Goal: Task Accomplishment & Management: Complete application form

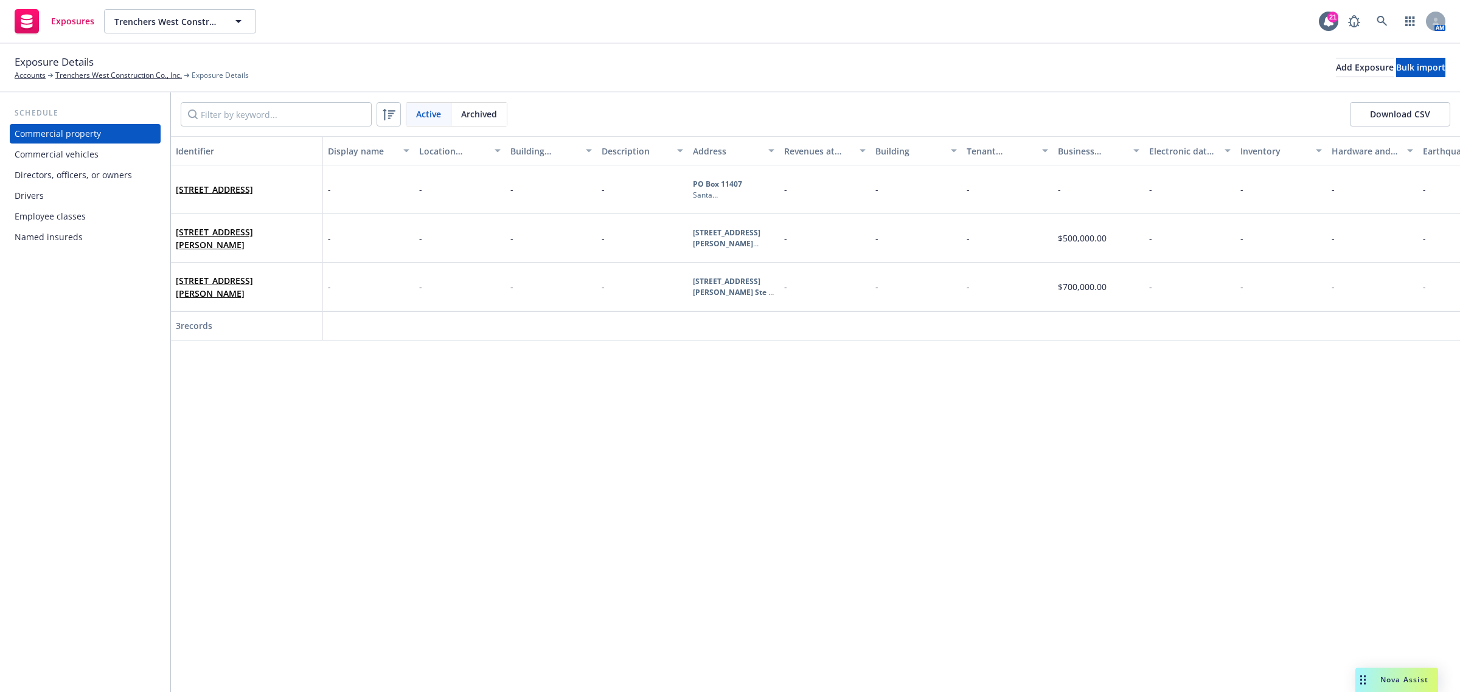
click at [120, 153] on div "Commercial vehicles" at bounding box center [85, 154] width 141 height 19
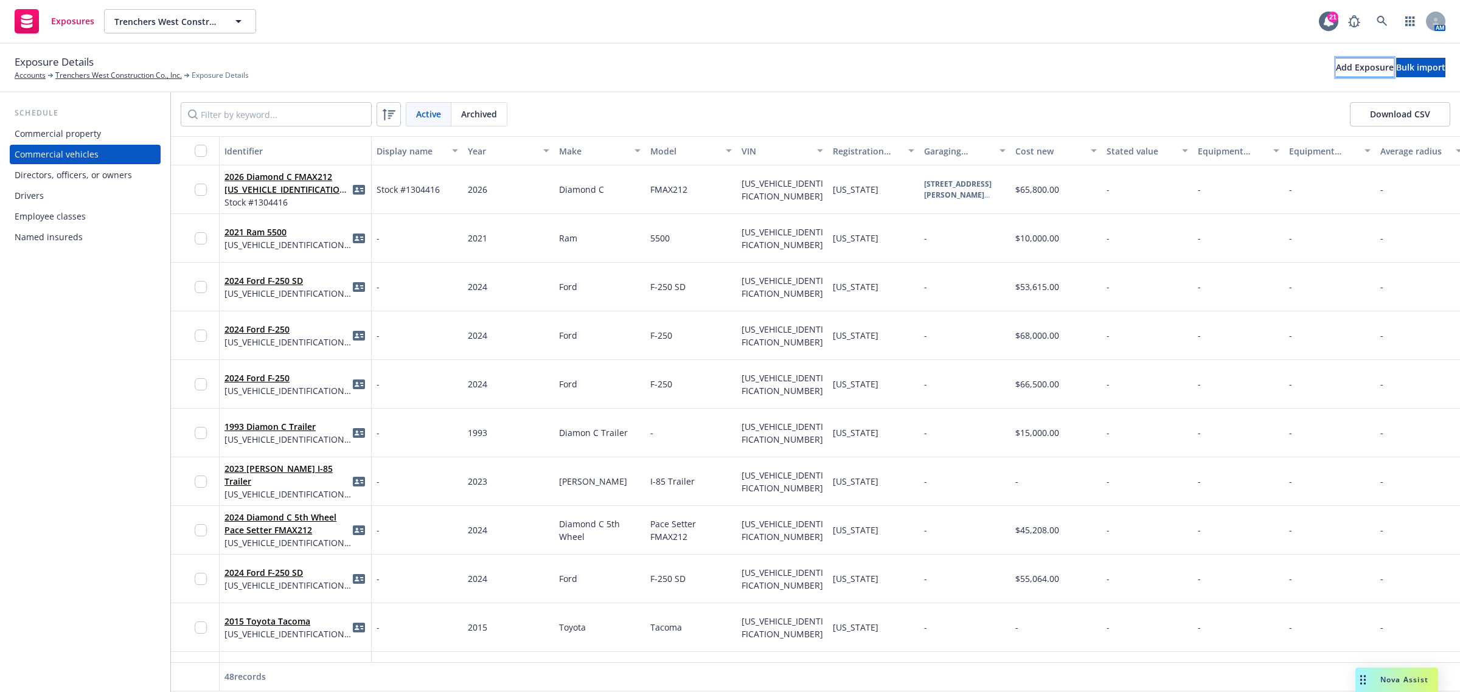
click at [1336, 64] on div "Add Exposure" at bounding box center [1365, 67] width 58 height 18
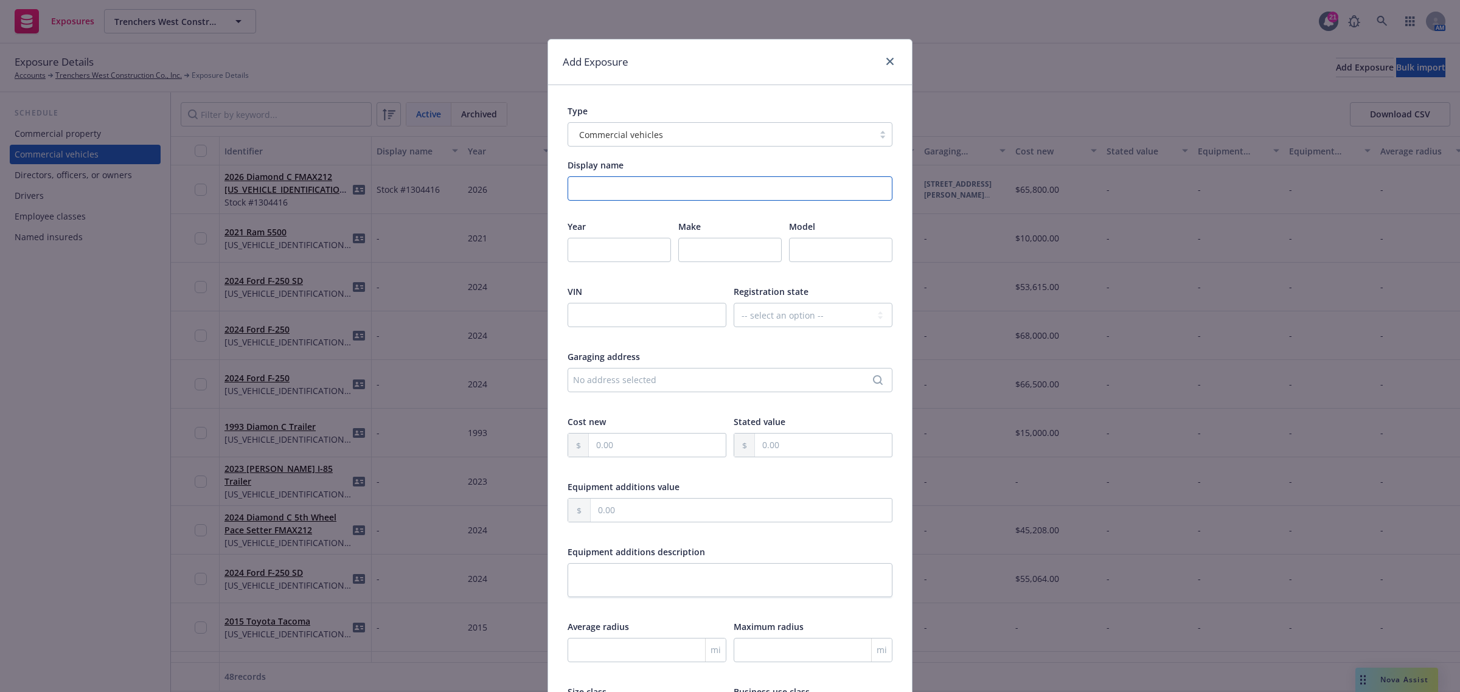
click at [605, 193] on input "Display name" at bounding box center [730, 188] width 325 height 24
click at [605, 238] on input "number" at bounding box center [619, 250] width 103 height 24
type input "2026"
click at [685, 246] on input "text" at bounding box center [729, 250] width 103 height 24
type input "Mercedes-Benz"
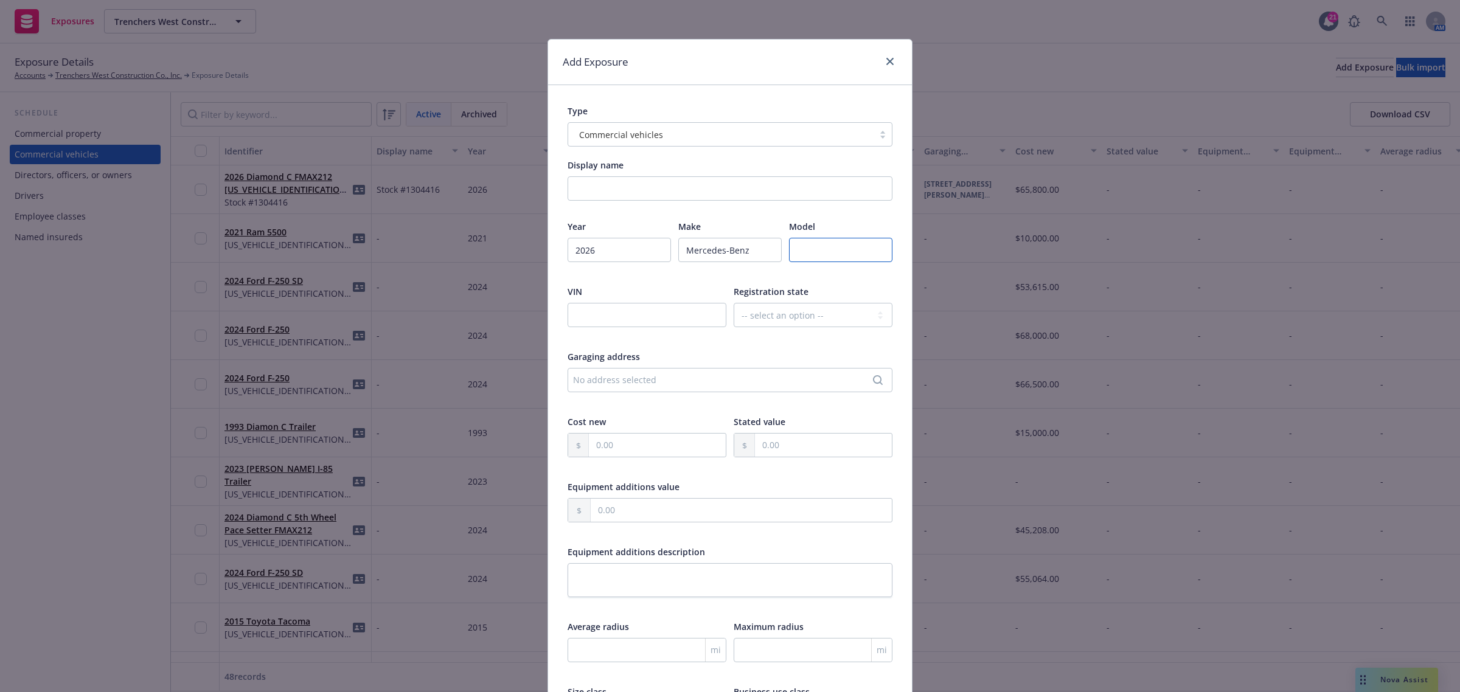
click at [800, 249] on input "text" at bounding box center [840, 250] width 103 height 24
click at [813, 245] on input "text" at bounding box center [840, 250] width 103 height 24
paste input "GLE63C4S"
type input "GLE63C4S"
click at [610, 313] on input "text" at bounding box center [647, 315] width 159 height 24
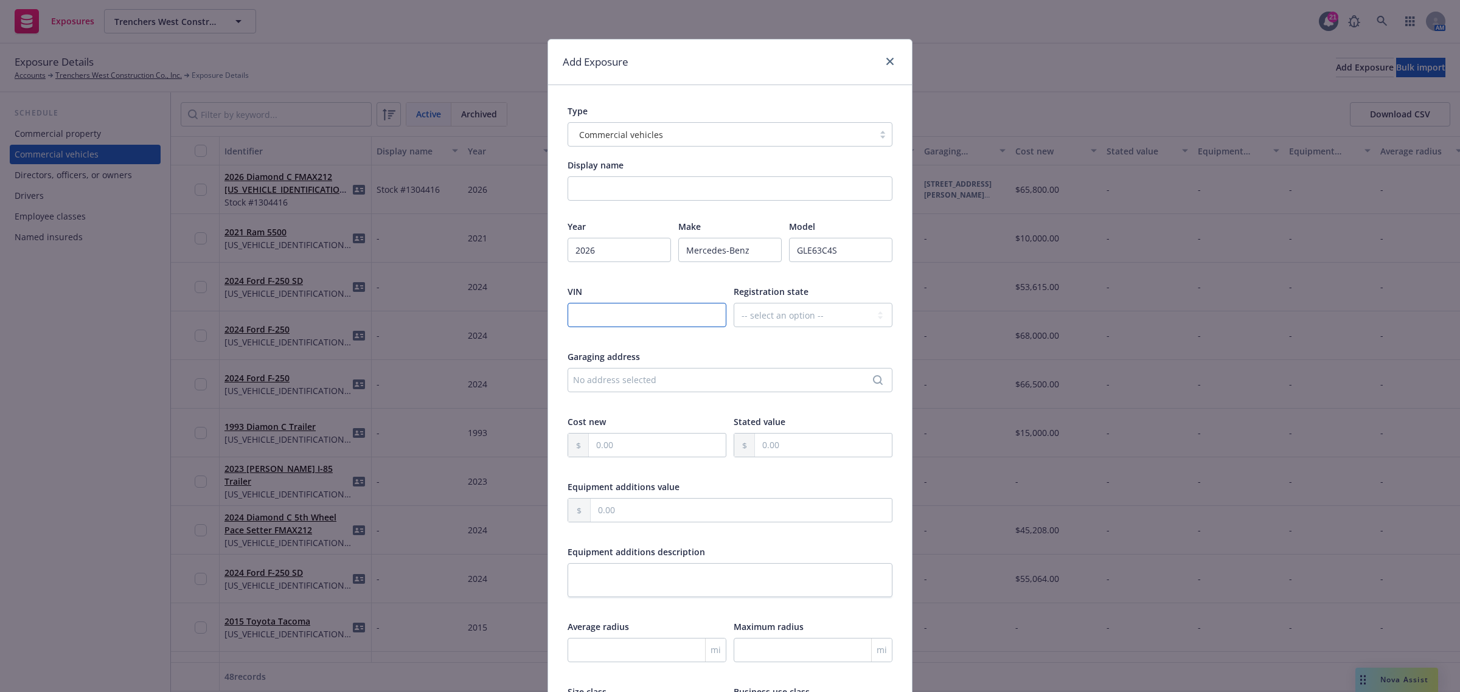
paste input "[US_VEHICLE_IDENTIFICATION_NUMBER]"
type input "[US_VEHICLE_IDENTIFICATION_NUMBER]"
click at [780, 442] on input "text" at bounding box center [823, 445] width 137 height 23
drag, startPoint x: 782, startPoint y: 442, endPoint x: 665, endPoint y: 444, distance: 116.8
click at [668, 441] on input "text" at bounding box center [657, 445] width 137 height 23
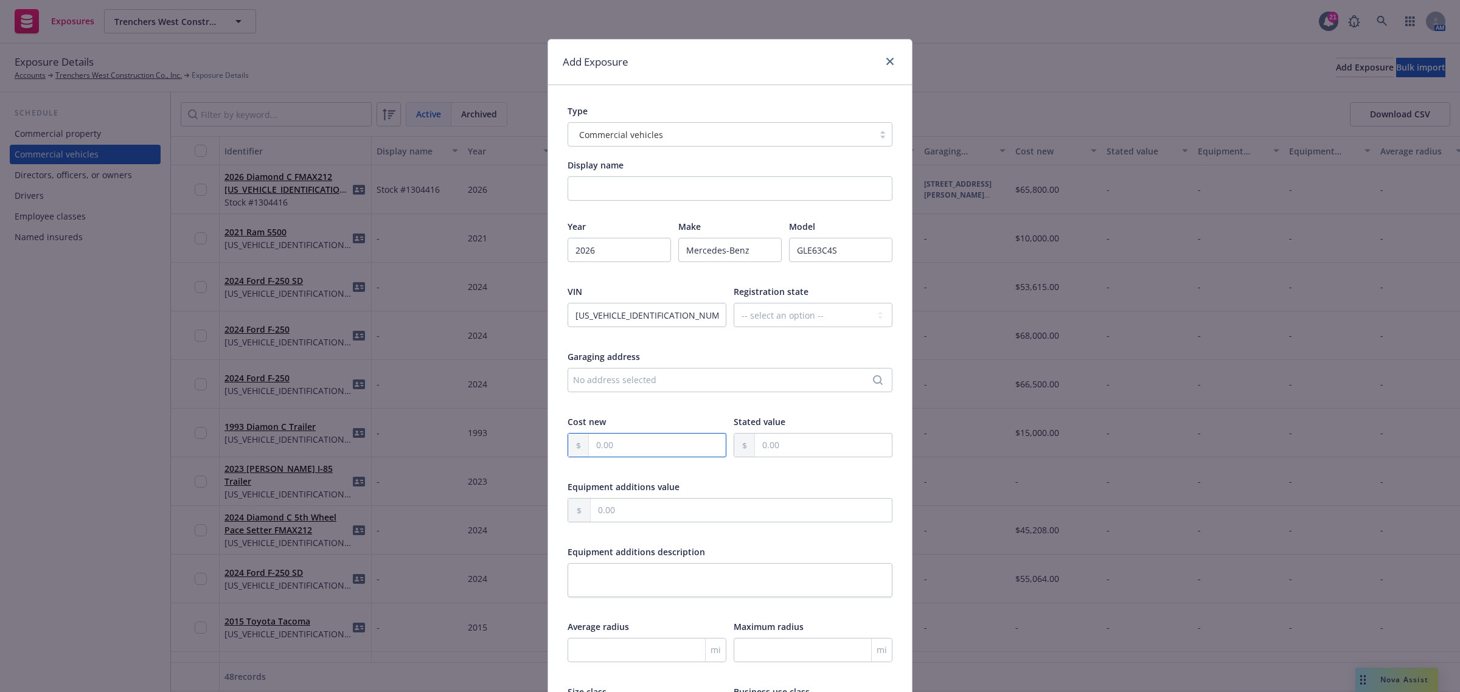
paste input "189,999.91"
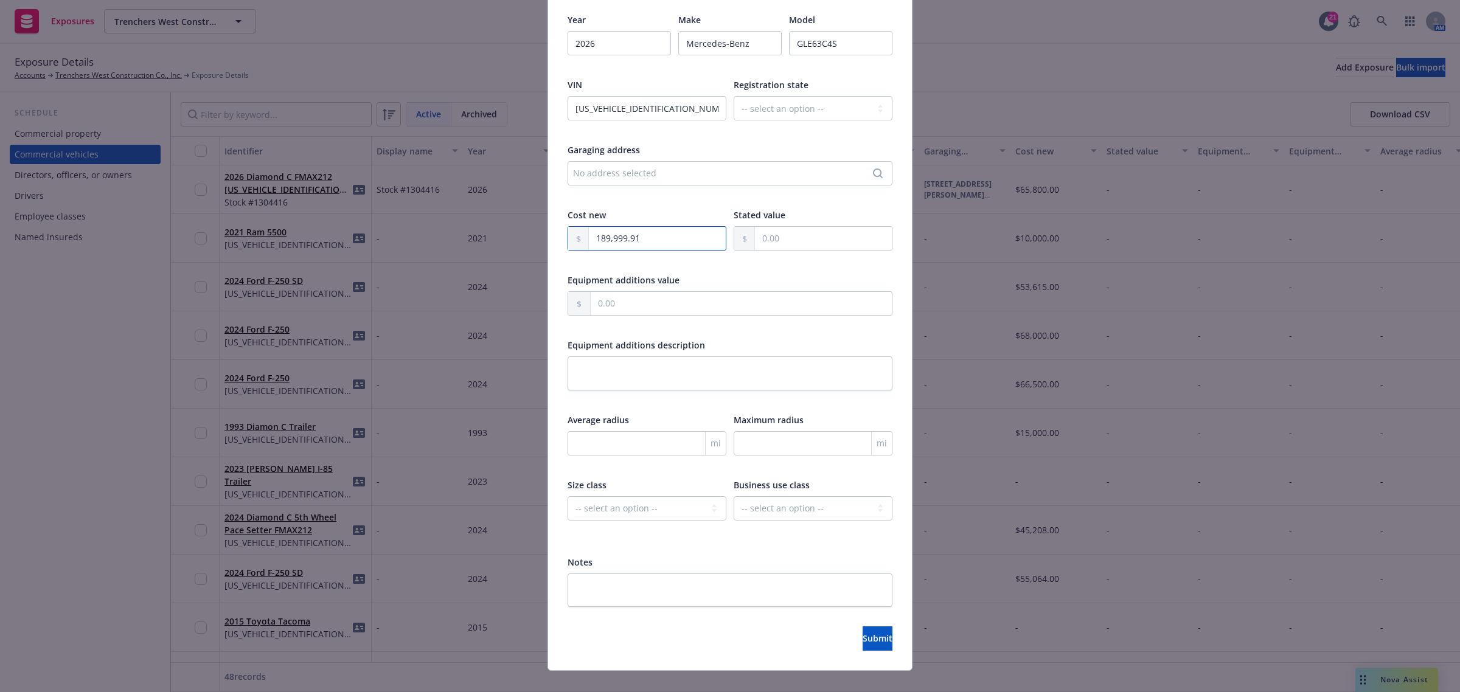
scroll to position [225, 0]
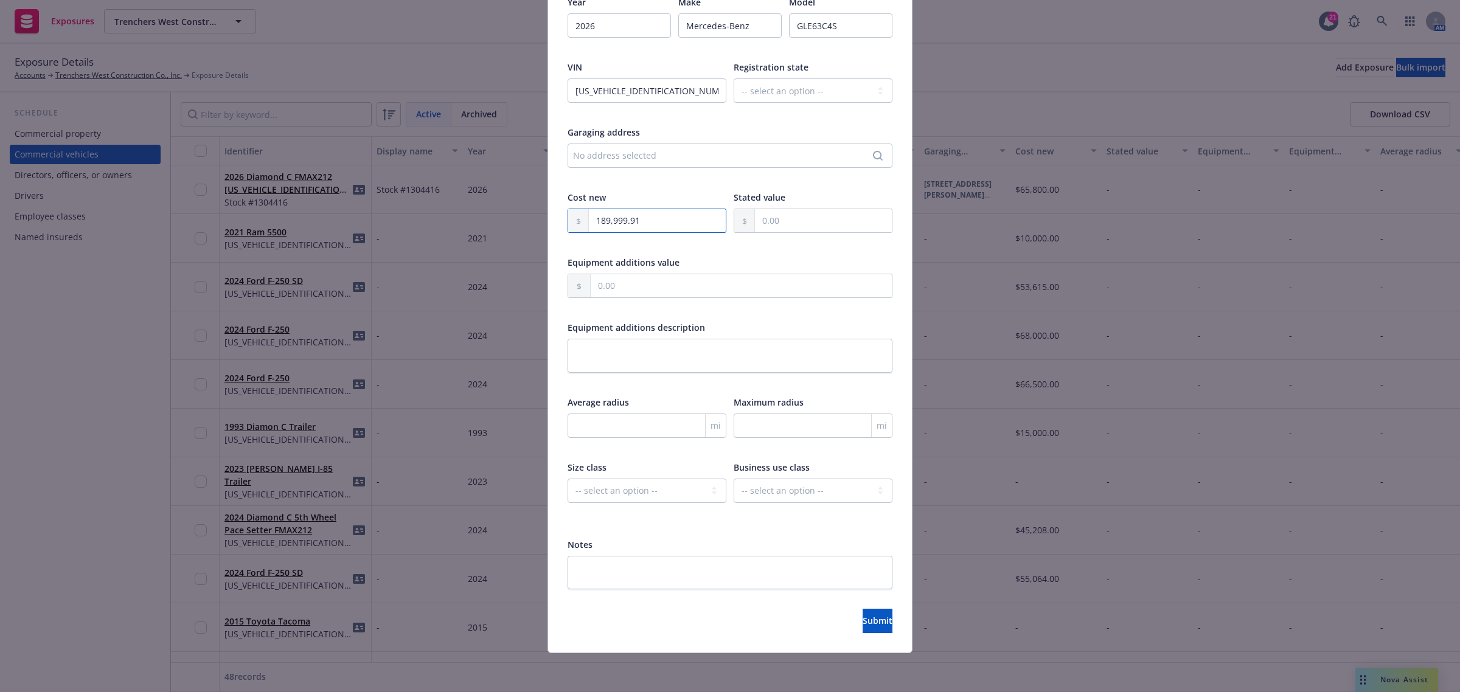
type input "189,999.91"
click at [697, 490] on select "-- select an option -- Private passenger Light truck Medium truck Heavy truck E…" at bounding box center [647, 491] width 159 height 24
select select "PRIVATE_PASSENGER"
click at [568, 479] on select "-- select an option -- Private passenger Light truck Medium truck Heavy truck E…" at bounding box center [647, 491] width 159 height 24
click at [788, 495] on select "-- select an option -- Service Retail Commercial" at bounding box center [813, 491] width 159 height 24
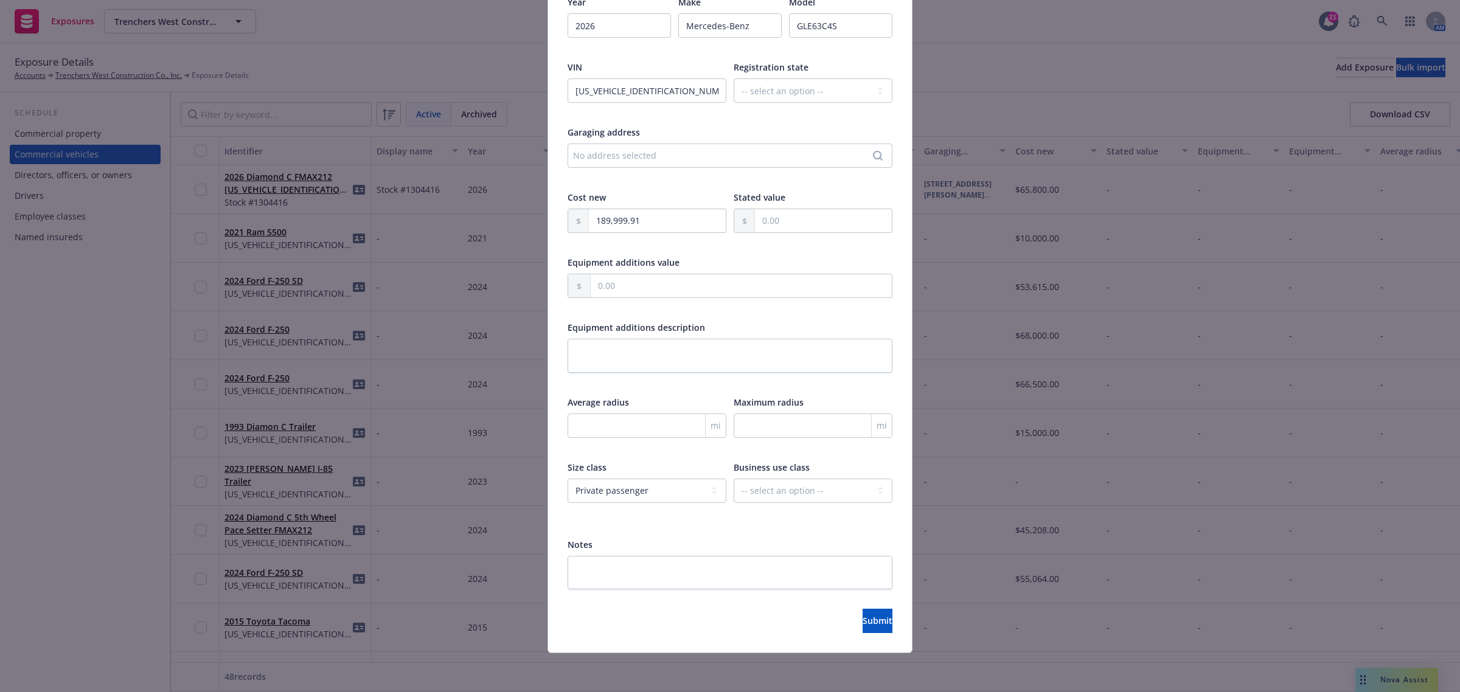
click at [644, 530] on div "Display name Year 2026 Make Mercedes-Benz Model GLE63C4S VIN 4JGFD8KB9TB524022 …" at bounding box center [730, 261] width 325 height 655
click at [615, 581] on textarea at bounding box center [730, 573] width 325 height 34
type textarea "x"
type textarea "I"
type textarea "x"
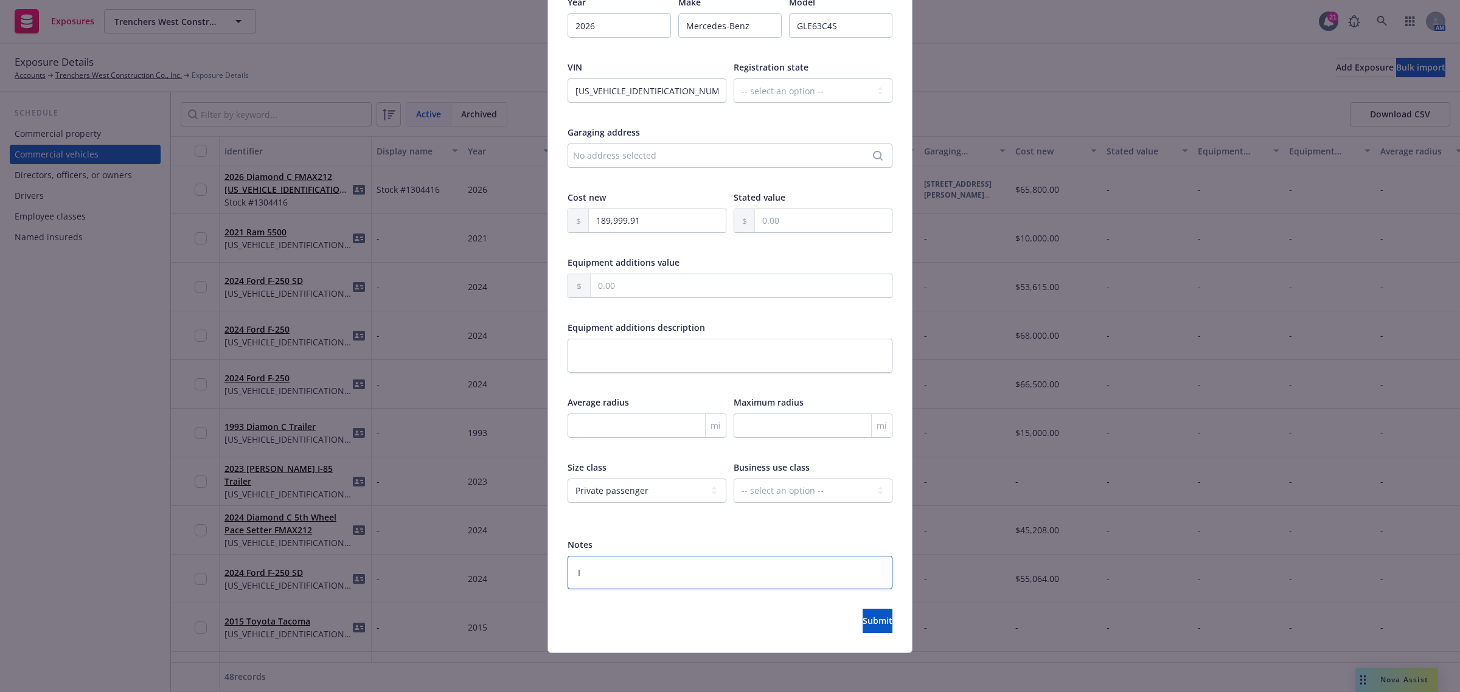
type textarea "In"
type textarea "x"
type textarea "Ins"
type textarea "x"
type textarea "Insd"
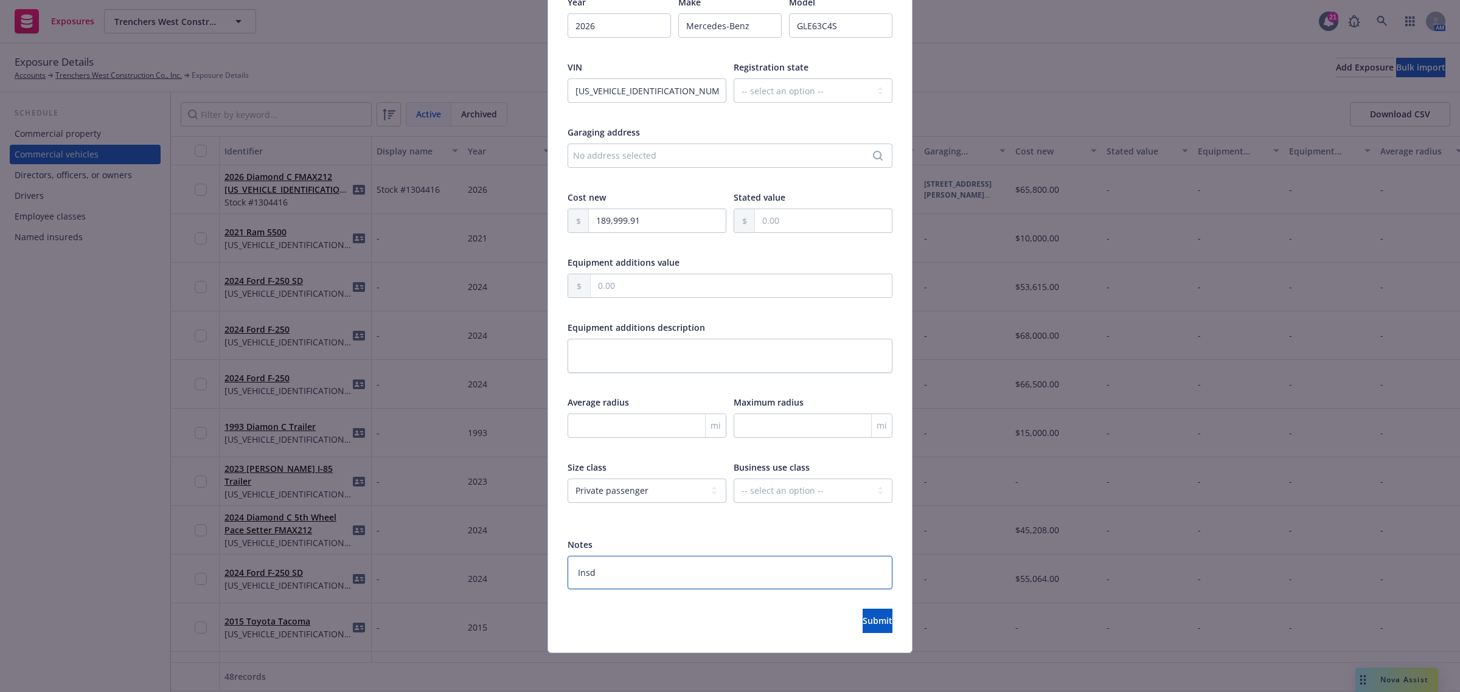
type textarea "x"
type textarea "Insd"
type textarea "x"
type textarea "Insd r"
type textarea "x"
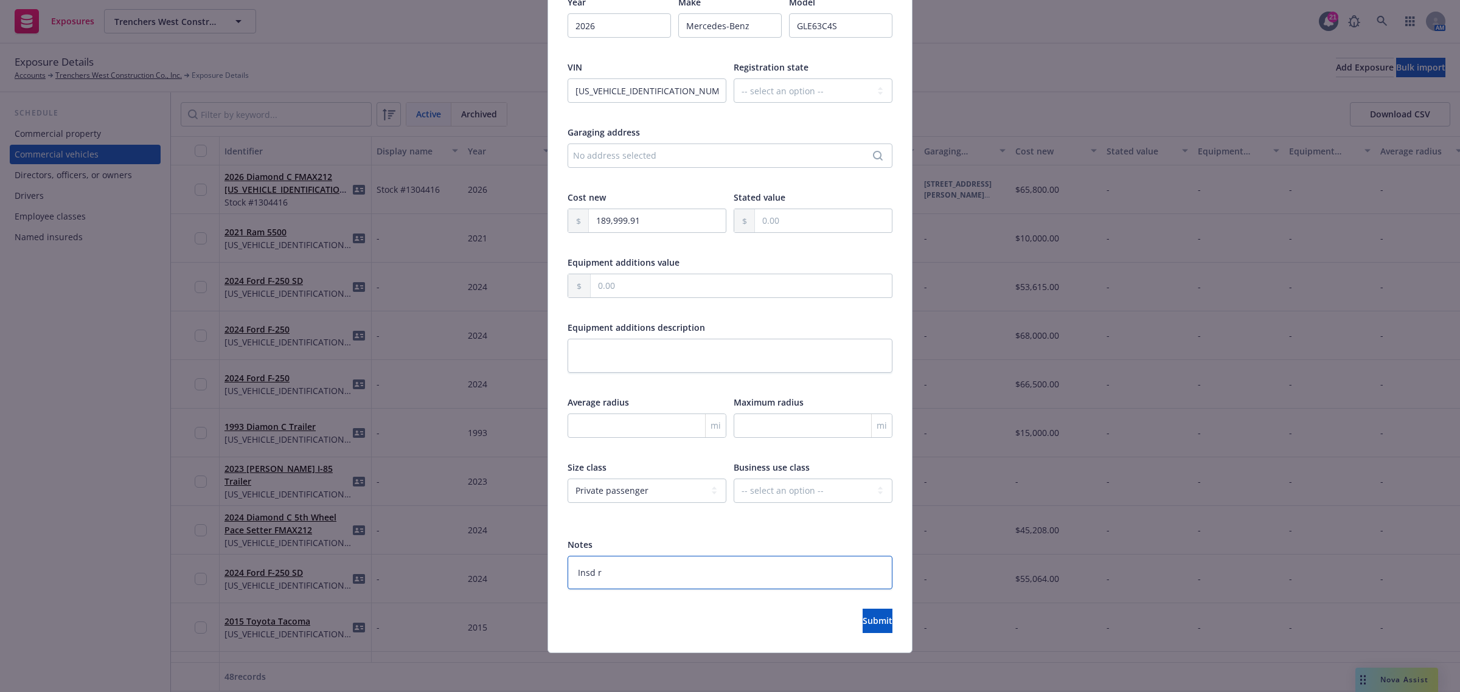
type textarea "Insd rq"
type textarea "x"
type textarea "Insd rqs"
type textarea "x"
type textarea "Insd rqst"
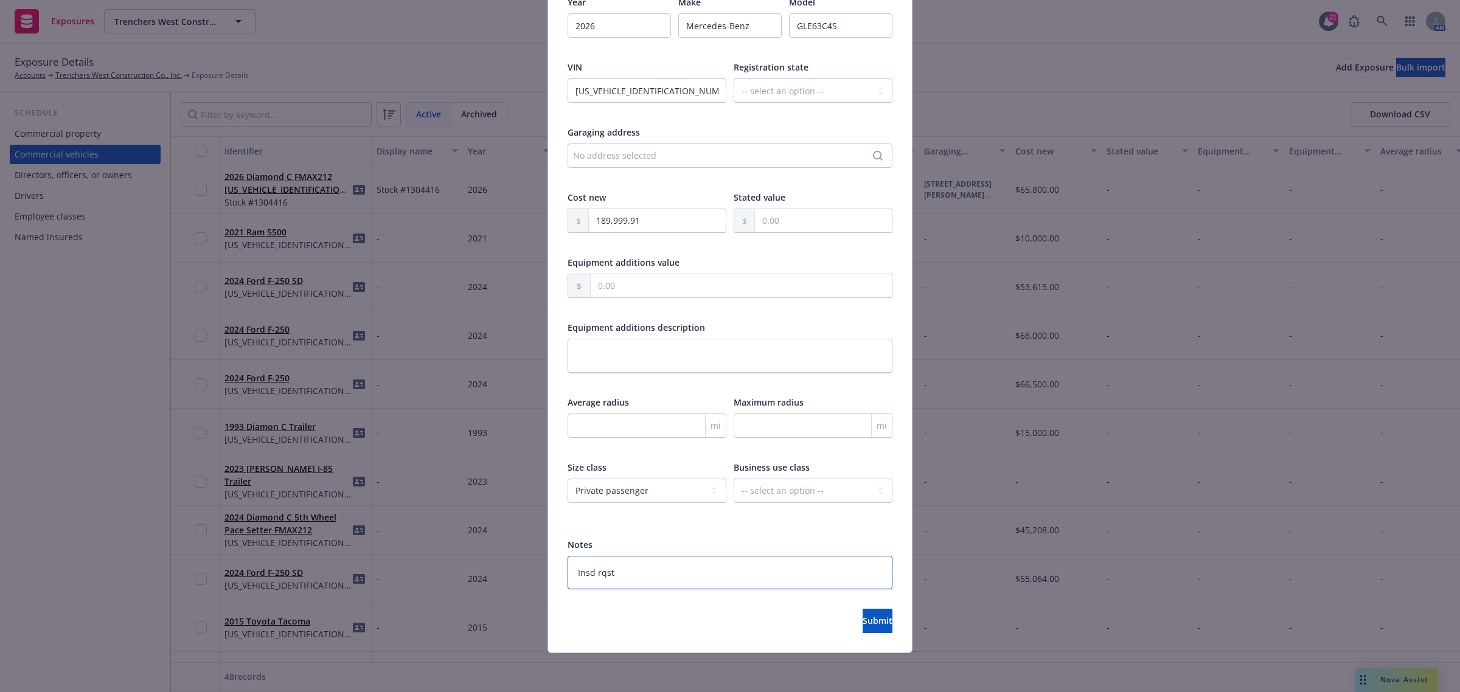
type textarea "x"
type textarea "Insd rqstd"
type textarea "x"
type textarea "Insd rqstd"
type textarea "x"
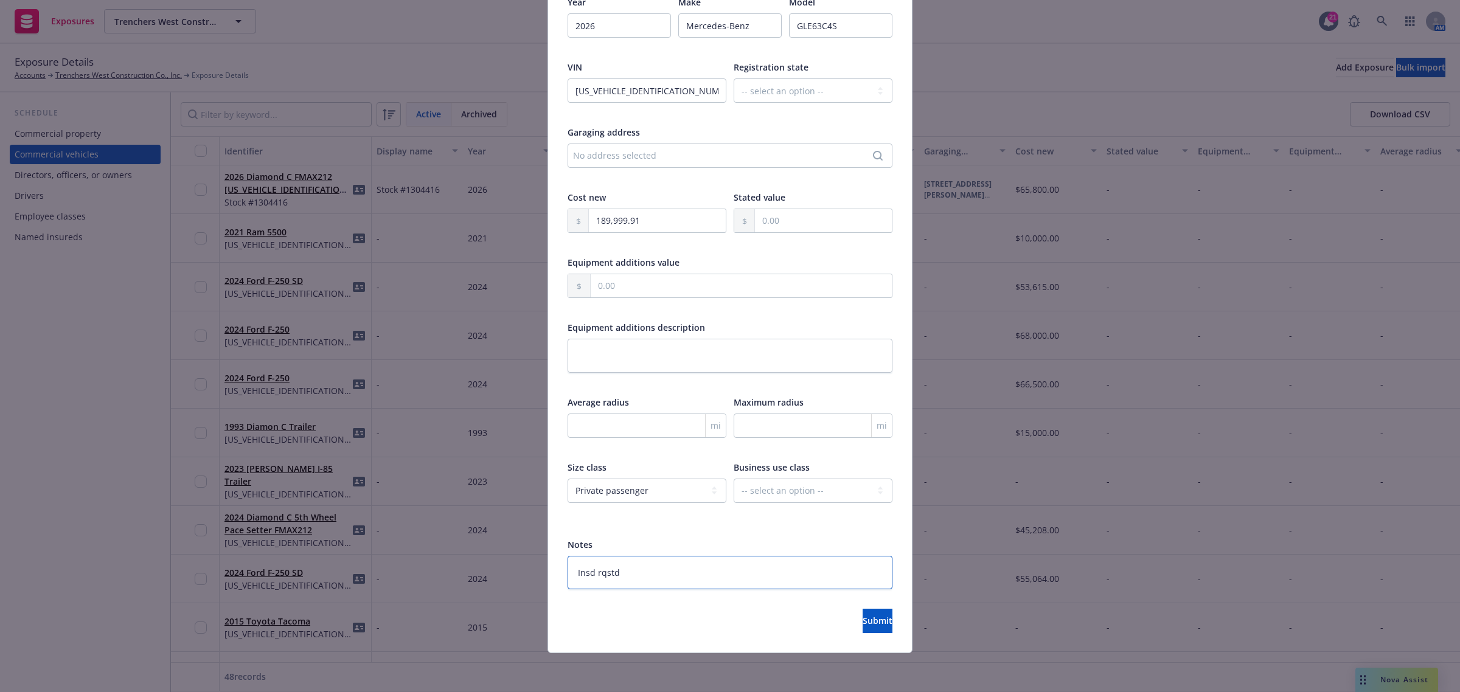
type textarea "Insd rqstd 9"
type textarea "x"
type textarea "Insd rqstd 9/"
type textarea "x"
type textarea "Insd rqstd 9/2"
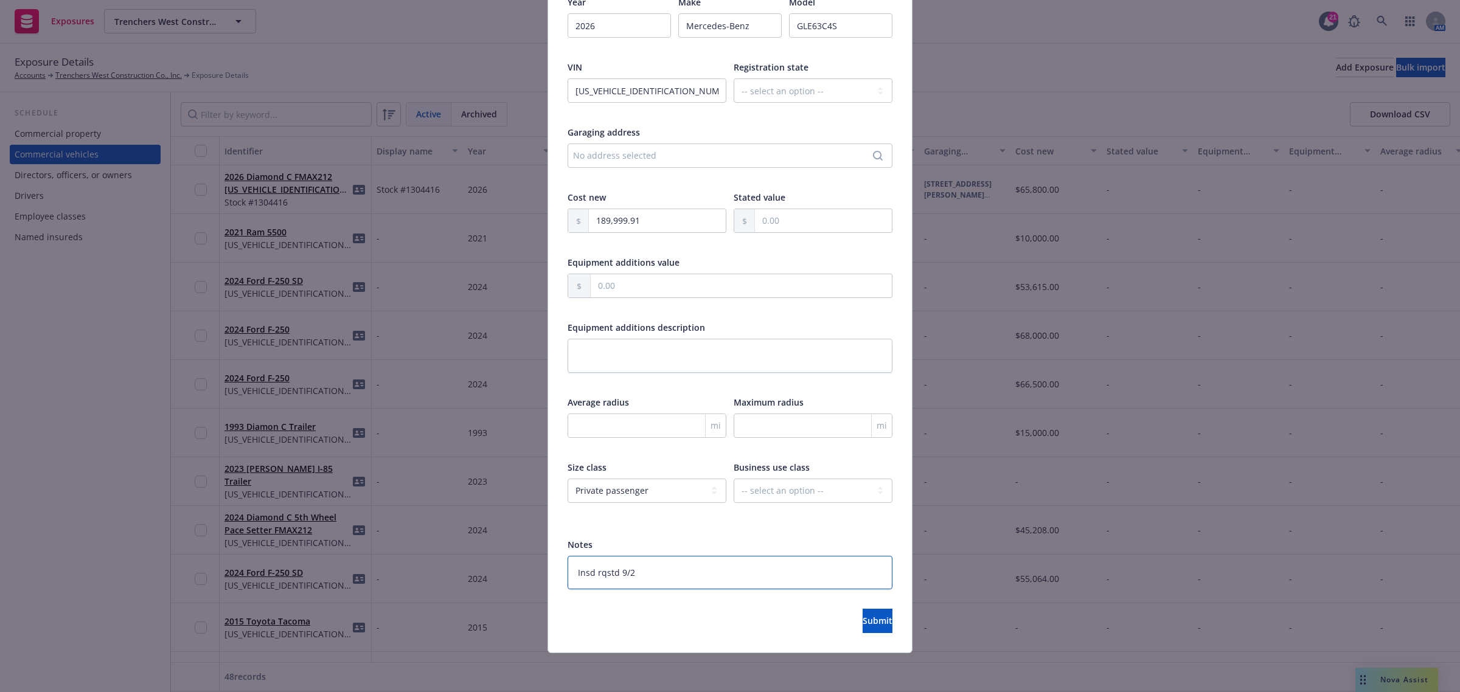
type textarea "x"
type textarea "Insd rqstd 9/2/"
type textarea "x"
type textarea "Insd rqstd 9/2"
type textarea "x"
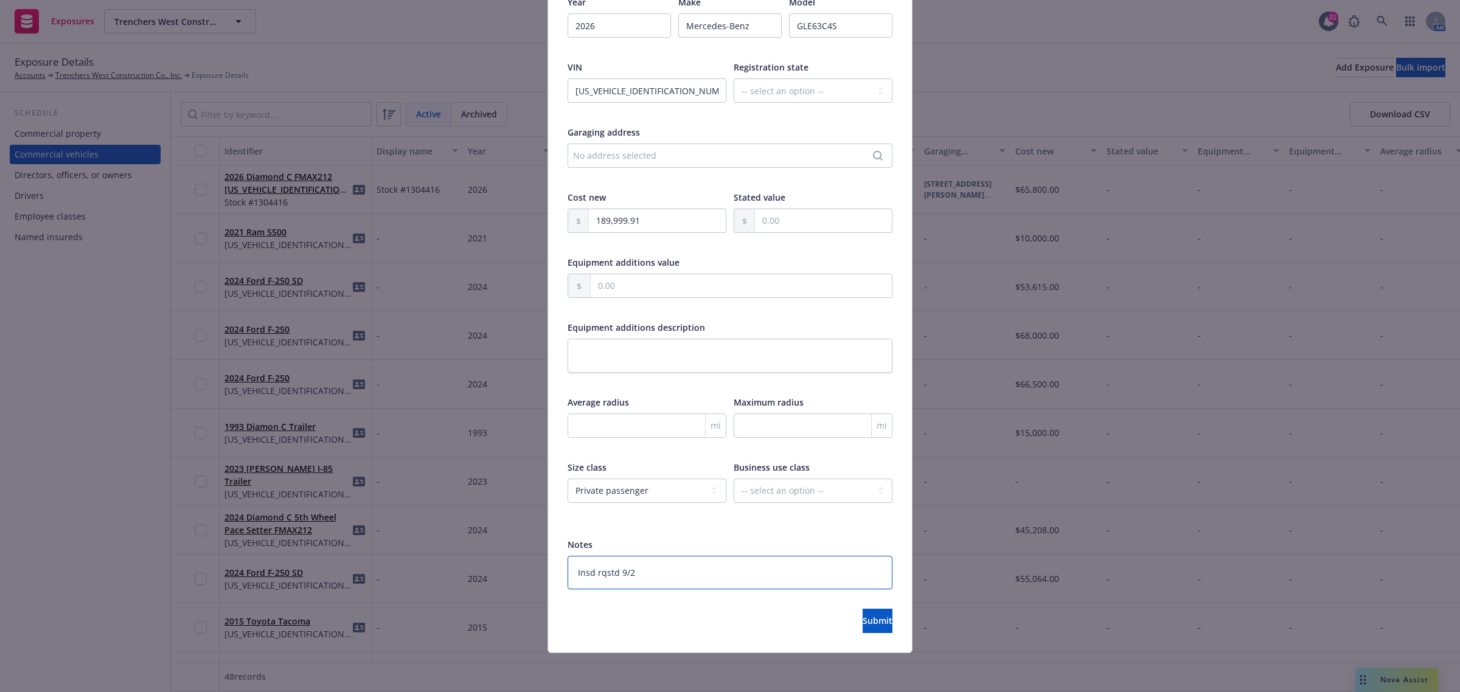
type textarea "Insd rqstd 9/25"
type textarea "x"
type textarea "Insd rqstd 9/25/"
type textarea "x"
type textarea "Insd rqstd 9/25/2"
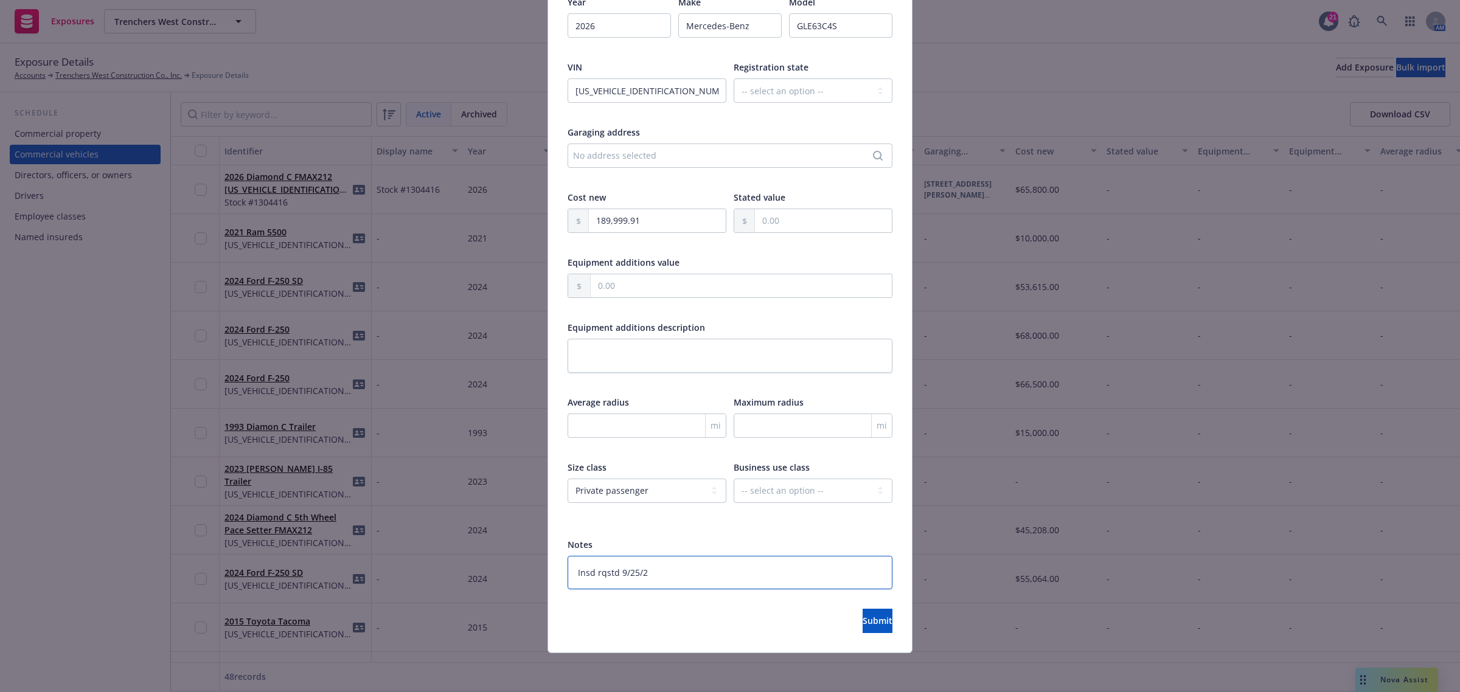
type textarea "x"
type textarea "Insd rqstd 9/25/25"
type textarea "x"
type textarea "Insd rqstd 9/25/2"
type textarea "x"
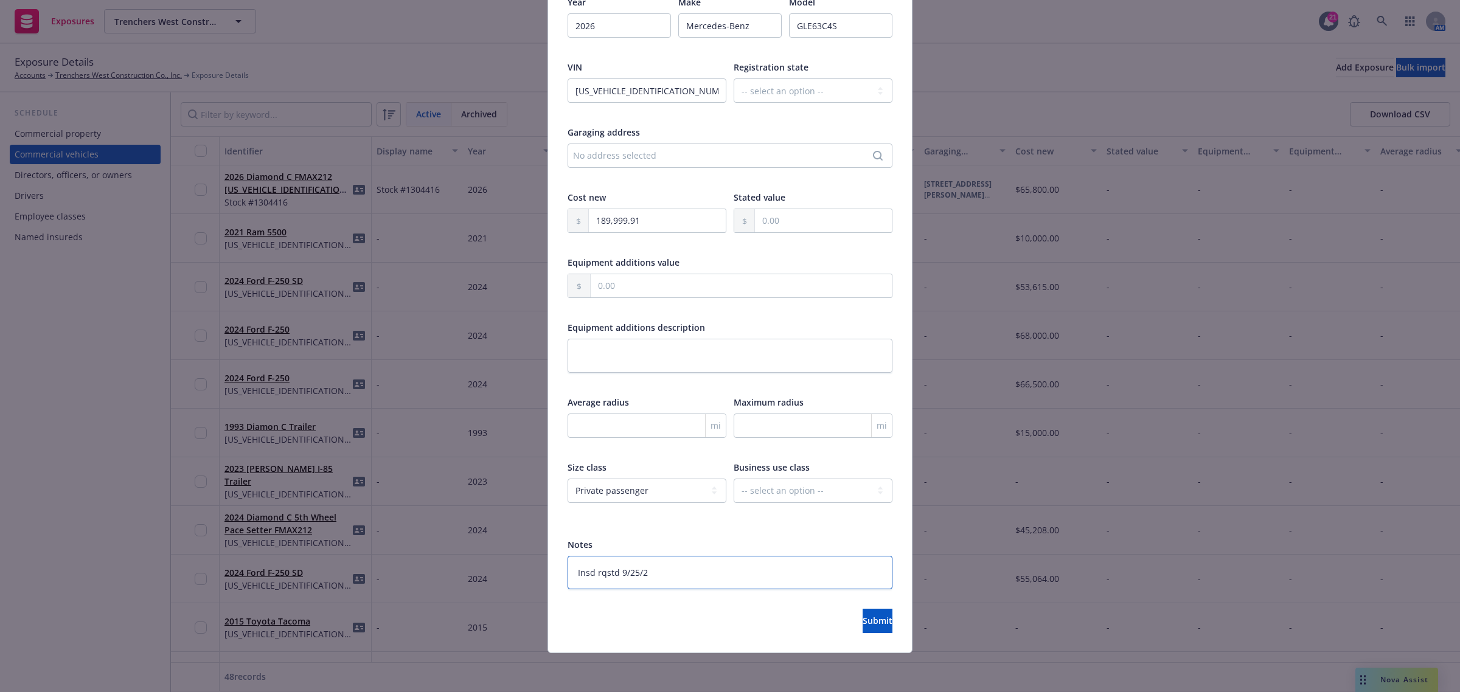
type textarea "Insd rqstd 9/25/20"
type textarea "x"
type textarea "Insd rqstd 9/25/202"
type textarea "x"
type textarea "Insd rqstd 9/25/2025"
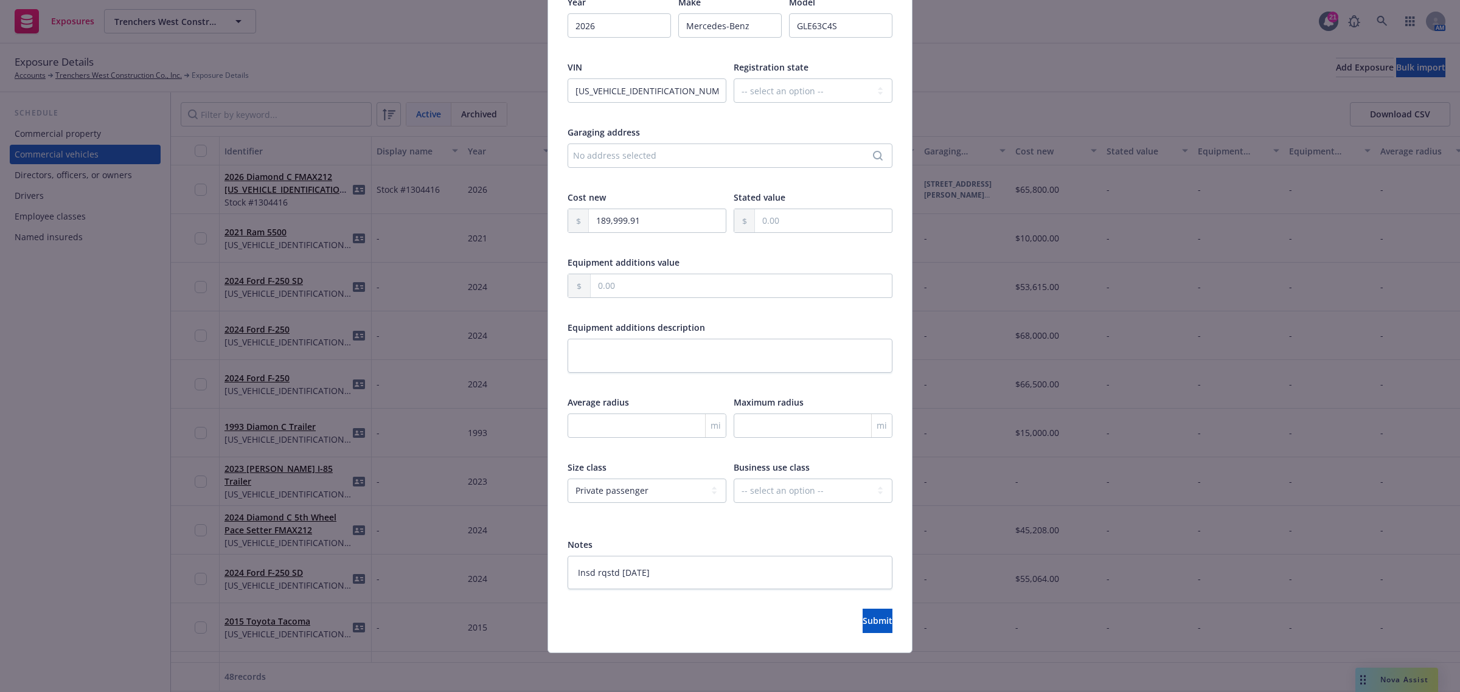
click at [865, 634] on div "Type Commercial vehicles Display name Year 2026 Make Mercedes-Benz Model GLE63C…" at bounding box center [730, 257] width 364 height 792
click at [864, 628] on button "Submit" at bounding box center [878, 621] width 30 height 24
type textarea "x"
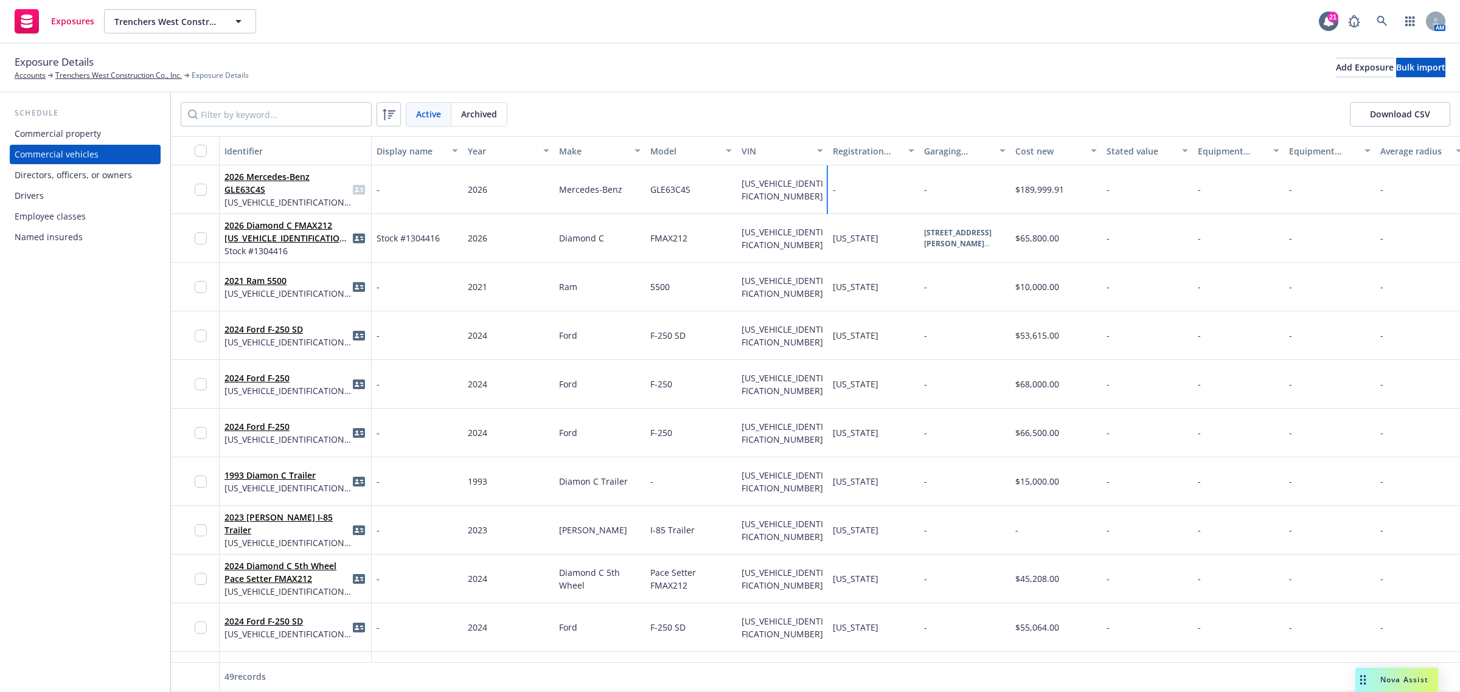
click at [864, 193] on div "-" at bounding box center [873, 189] width 91 height 49
click at [849, 193] on div "-" at bounding box center [873, 189] width 91 height 49
click at [852, 187] on div "-" at bounding box center [873, 189] width 91 height 49
click at [944, 203] on select "-- select an option -- Alaska Alabama Arkansas American Samoa Arizona Californi…" at bounding box center [1010, 210] width 152 height 24
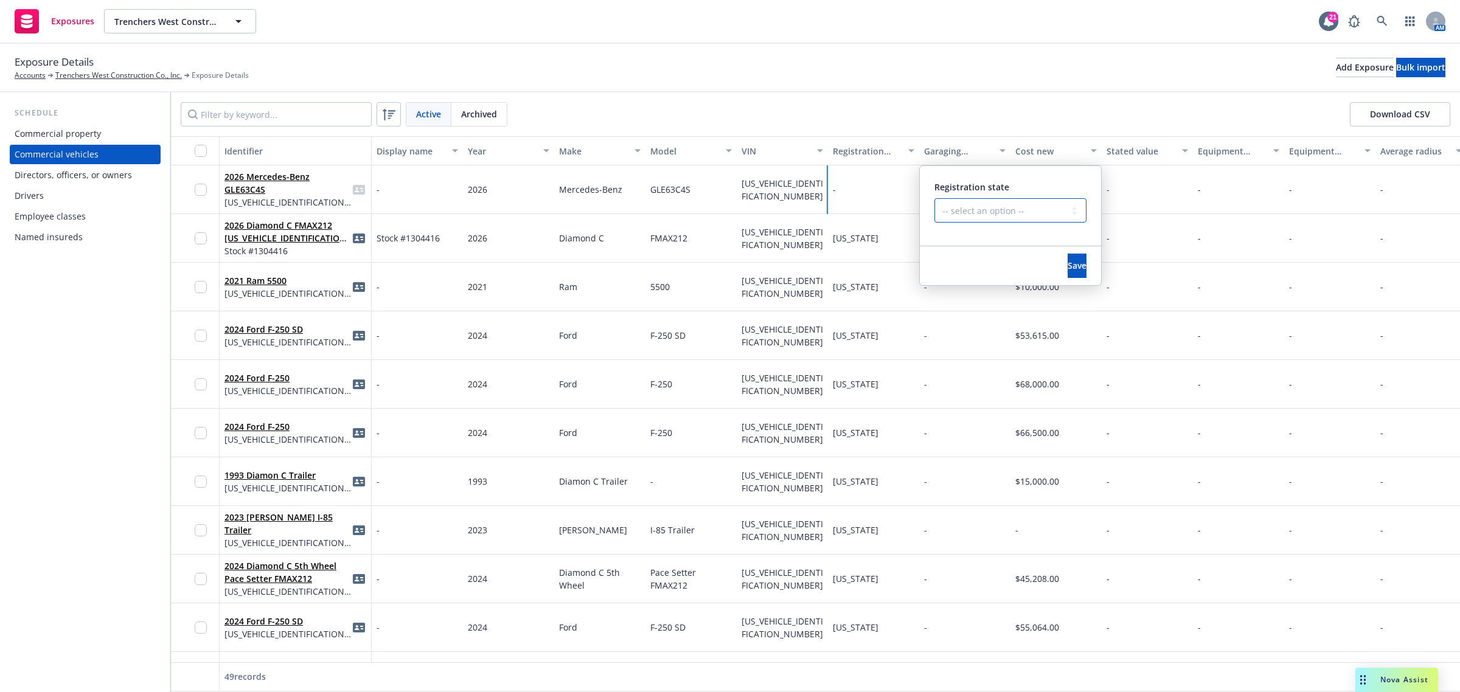
select select "CA"
click at [934, 198] on select "-- select an option -- Alaska Alabama Arkansas American Samoa Arizona Californi…" at bounding box center [1010, 210] width 152 height 24
click at [1068, 262] on button "Save" at bounding box center [1077, 266] width 19 height 24
click at [192, 186] on div at bounding box center [195, 189] width 49 height 49
click at [196, 187] on input "checkbox" at bounding box center [201, 190] width 12 height 12
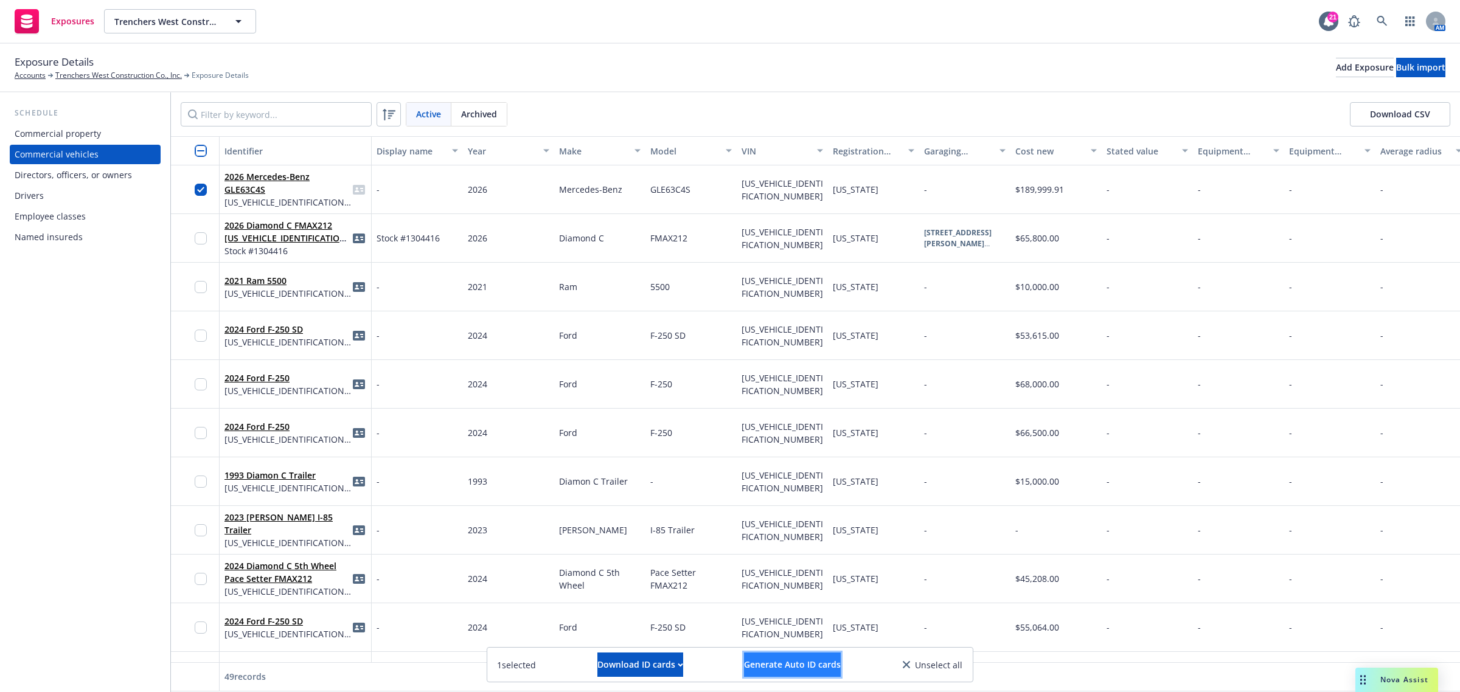
click at [757, 663] on span "Generate Auto ID cards" at bounding box center [792, 665] width 97 height 12
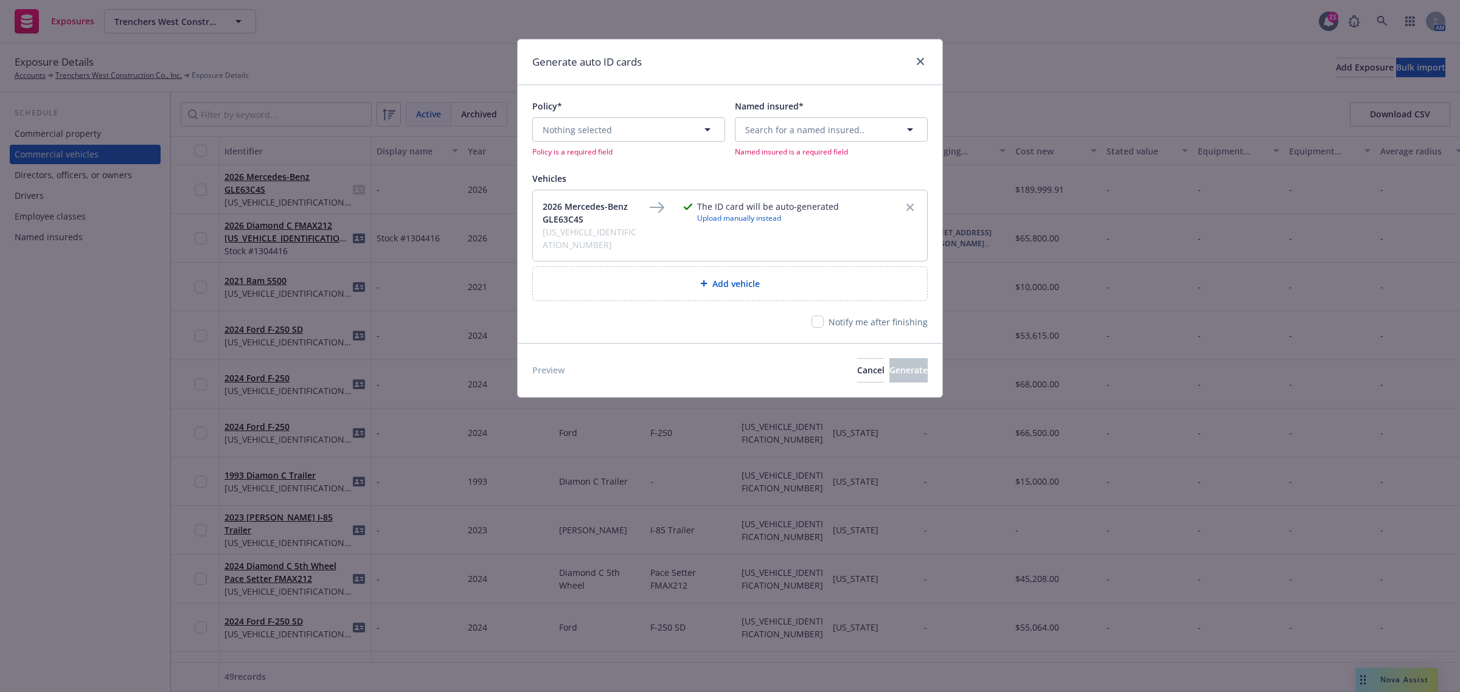
click at [619, 107] on div "Policy*" at bounding box center [628, 106] width 193 height 13
click at [606, 125] on span "Nothing selected" at bounding box center [577, 129] width 69 height 13
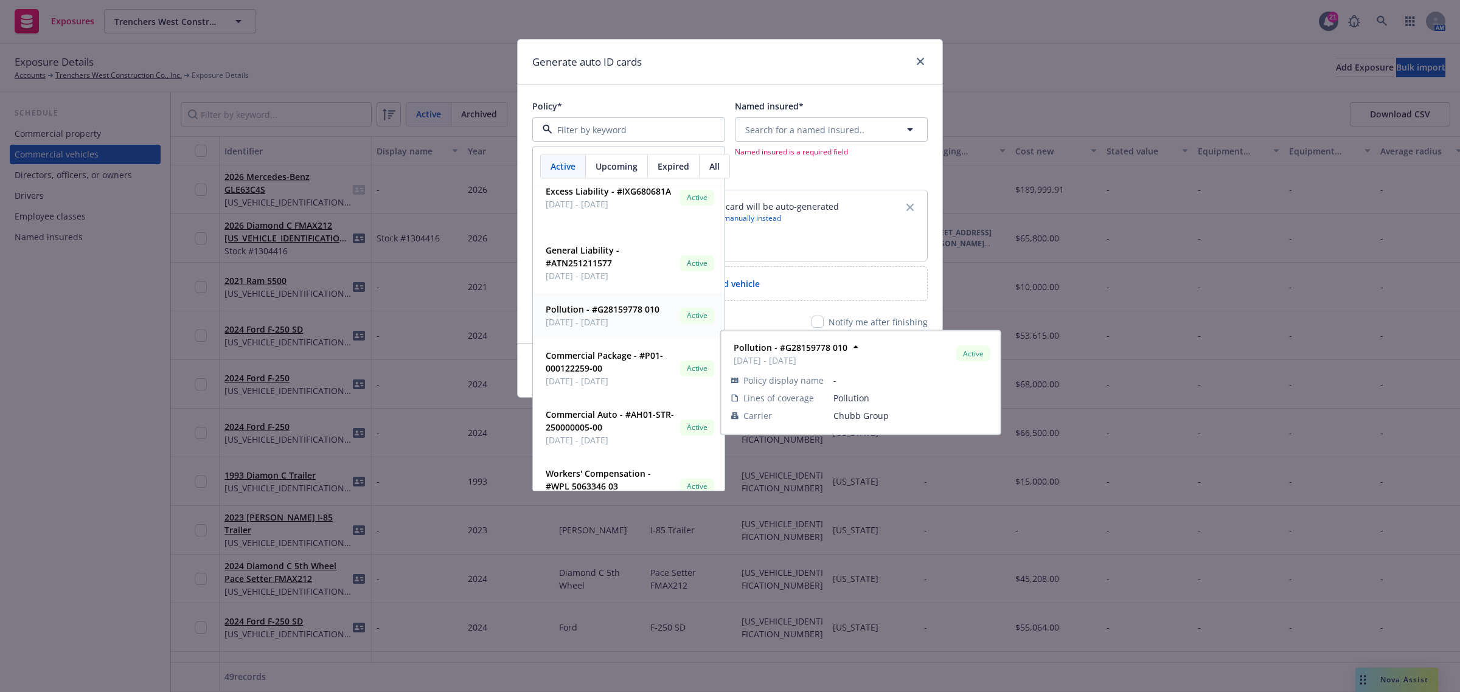
scroll to position [96, 0]
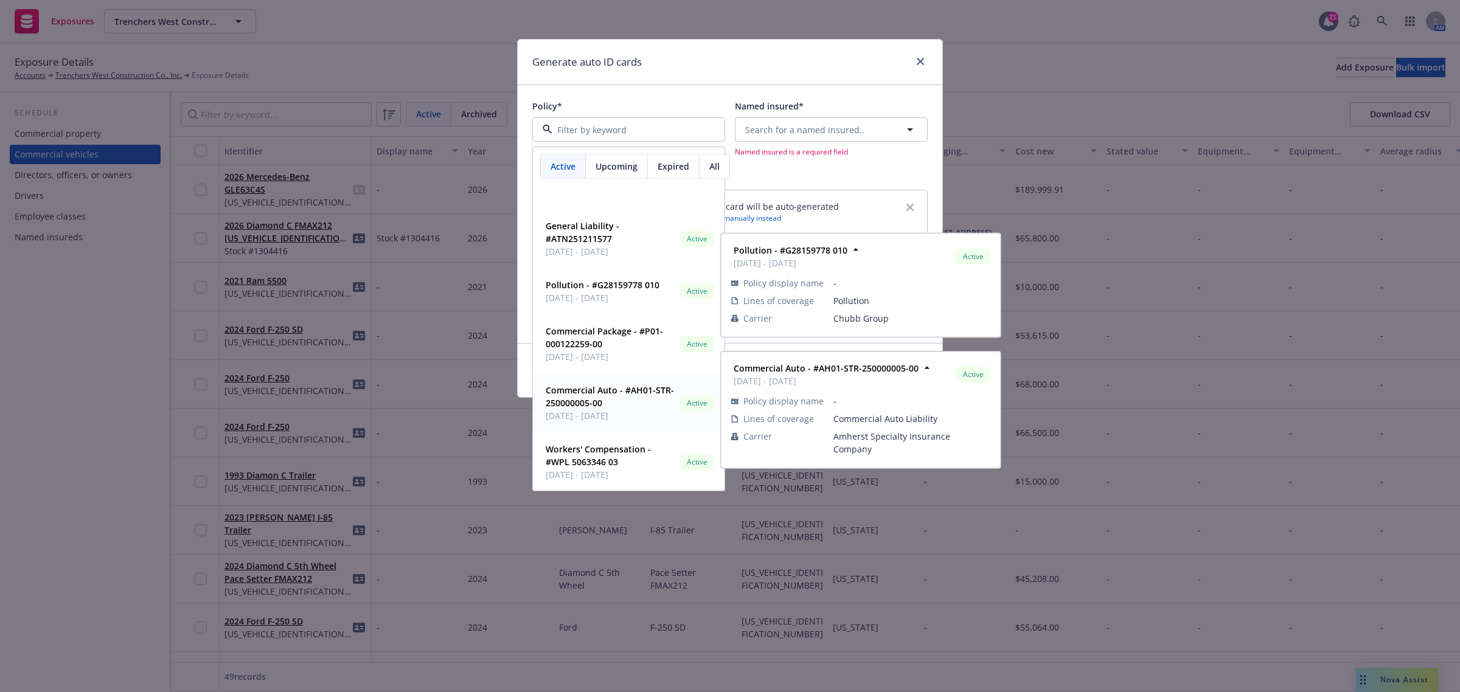
click at [613, 391] on strong "Commercial Auto - #AH01-STR-250000005-00" at bounding box center [610, 396] width 128 height 24
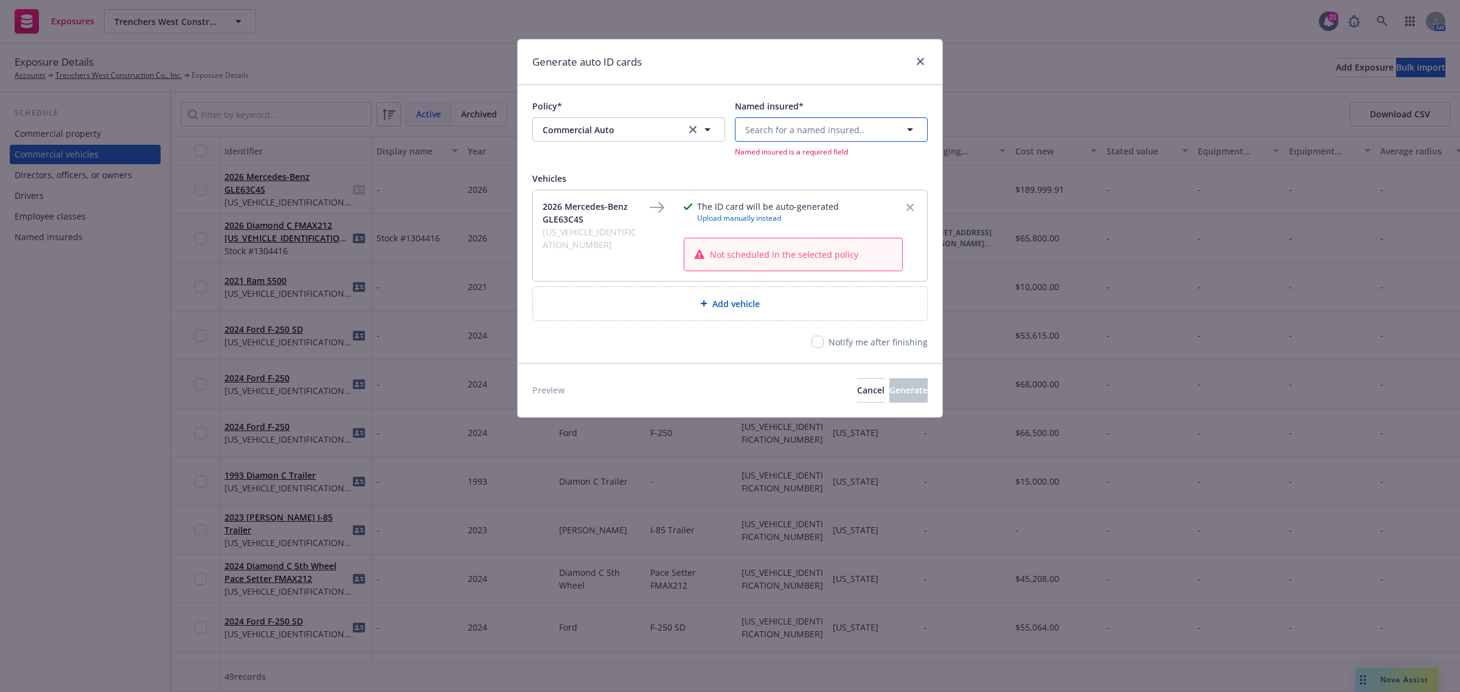
click at [782, 131] on span "Search for a named insured.." at bounding box center [804, 129] width 119 height 13
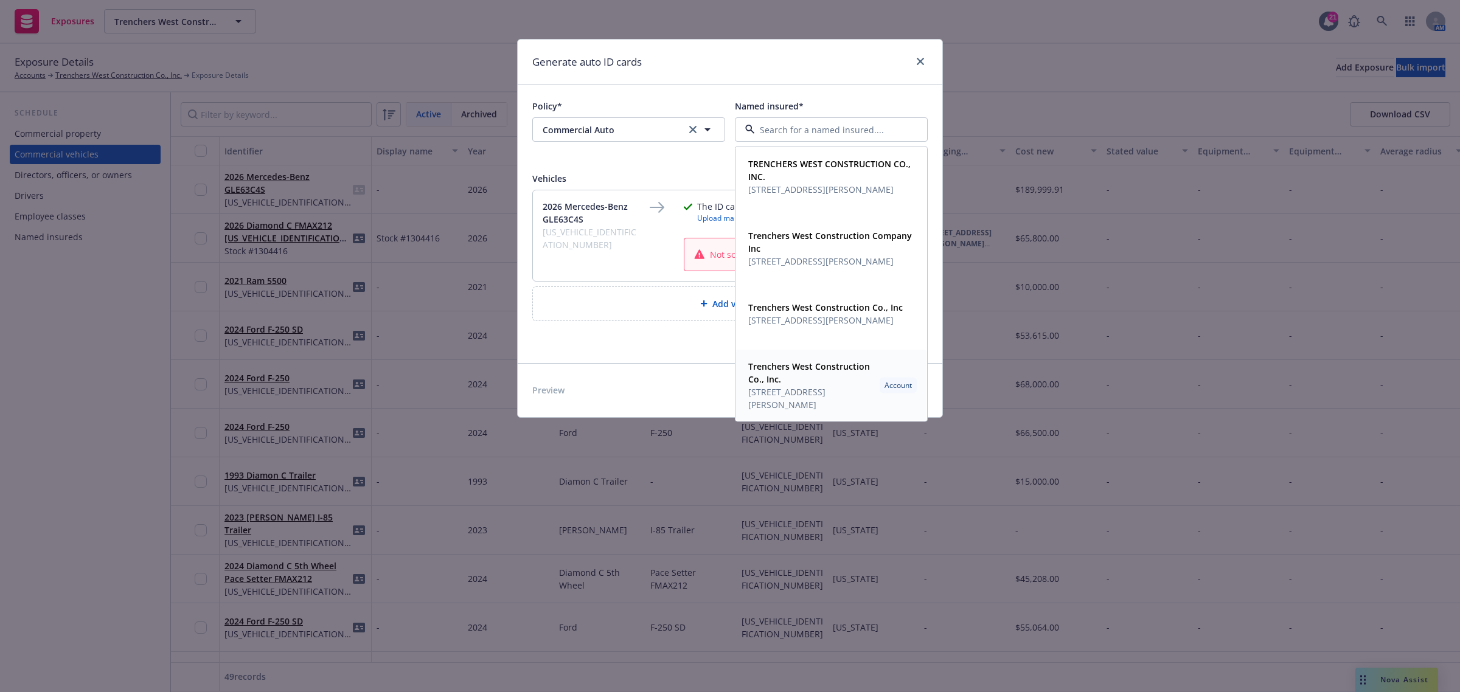
click at [824, 399] on span "520 S Claudina St Ste A Anaheim, CA 92805" at bounding box center [811, 399] width 127 height 26
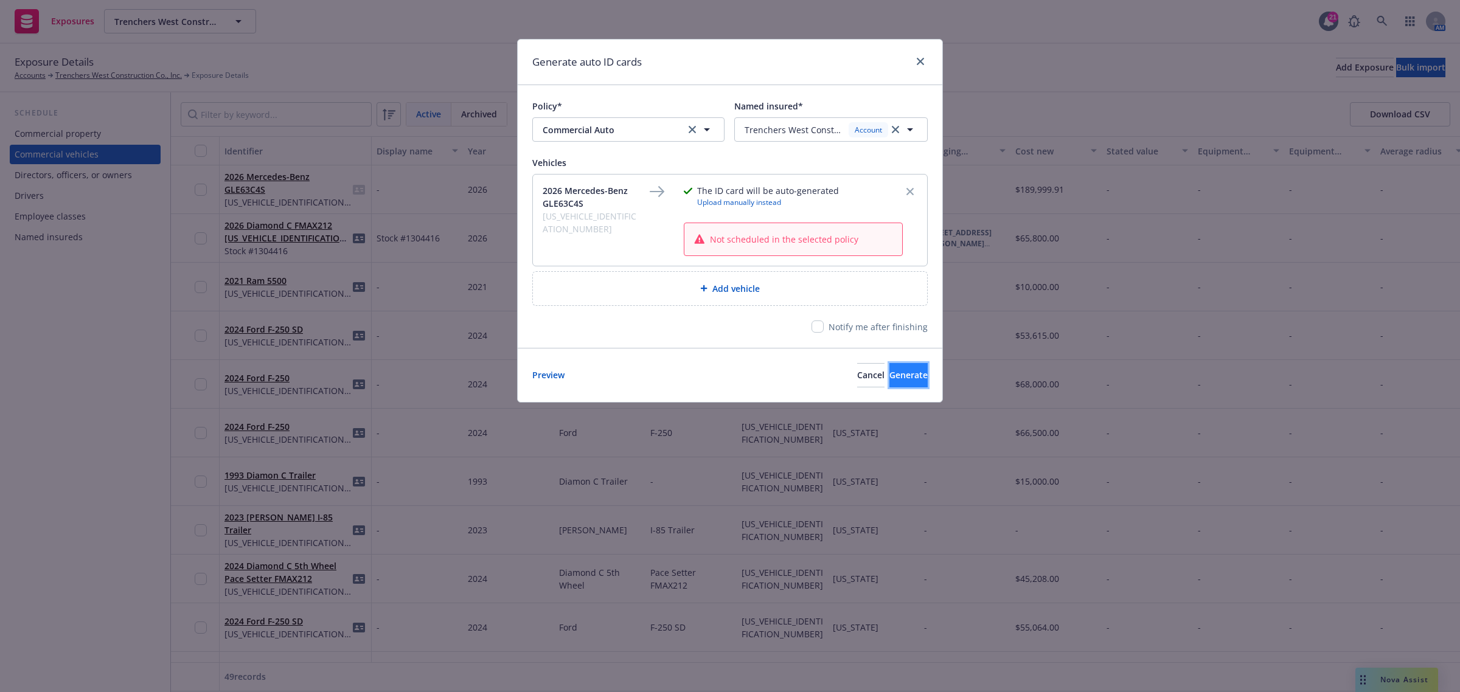
click at [889, 378] on span "Generate" at bounding box center [908, 375] width 38 height 12
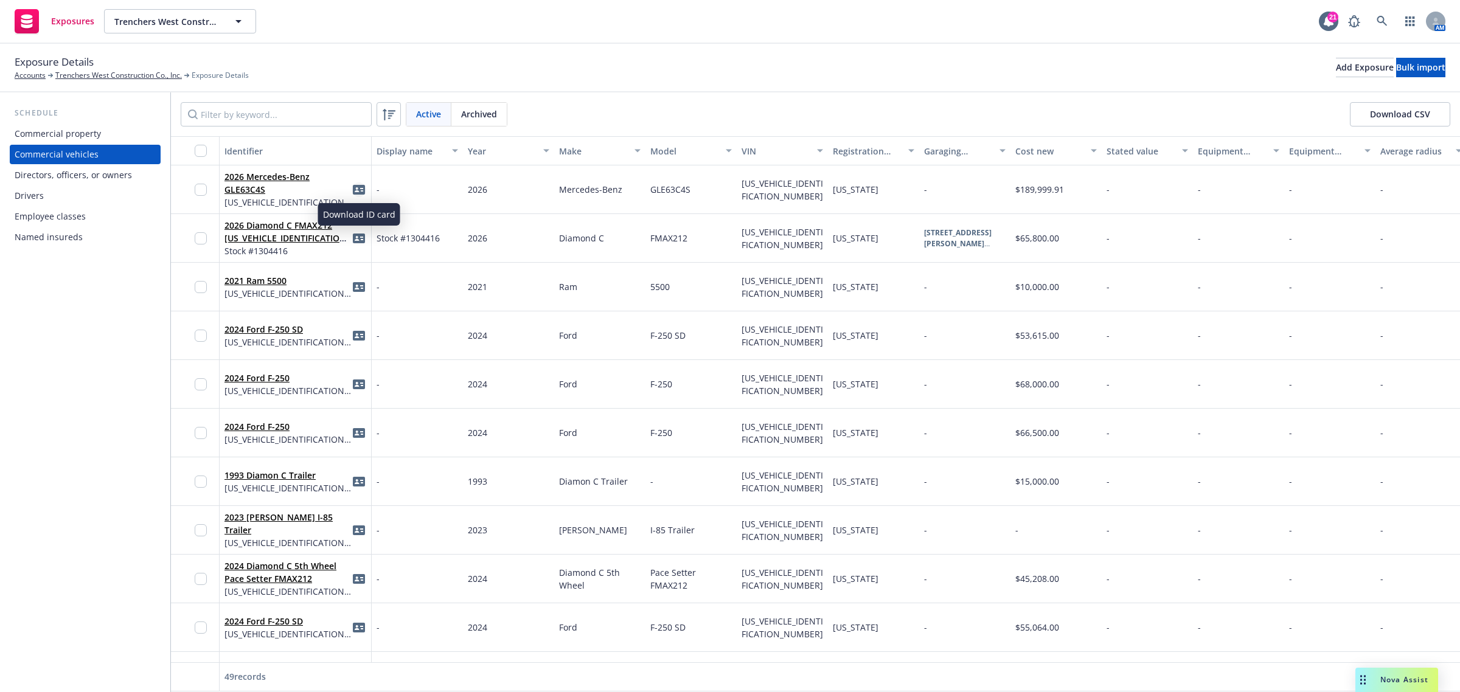
click at [356, 189] on icon "idCard" at bounding box center [359, 190] width 12 height 10
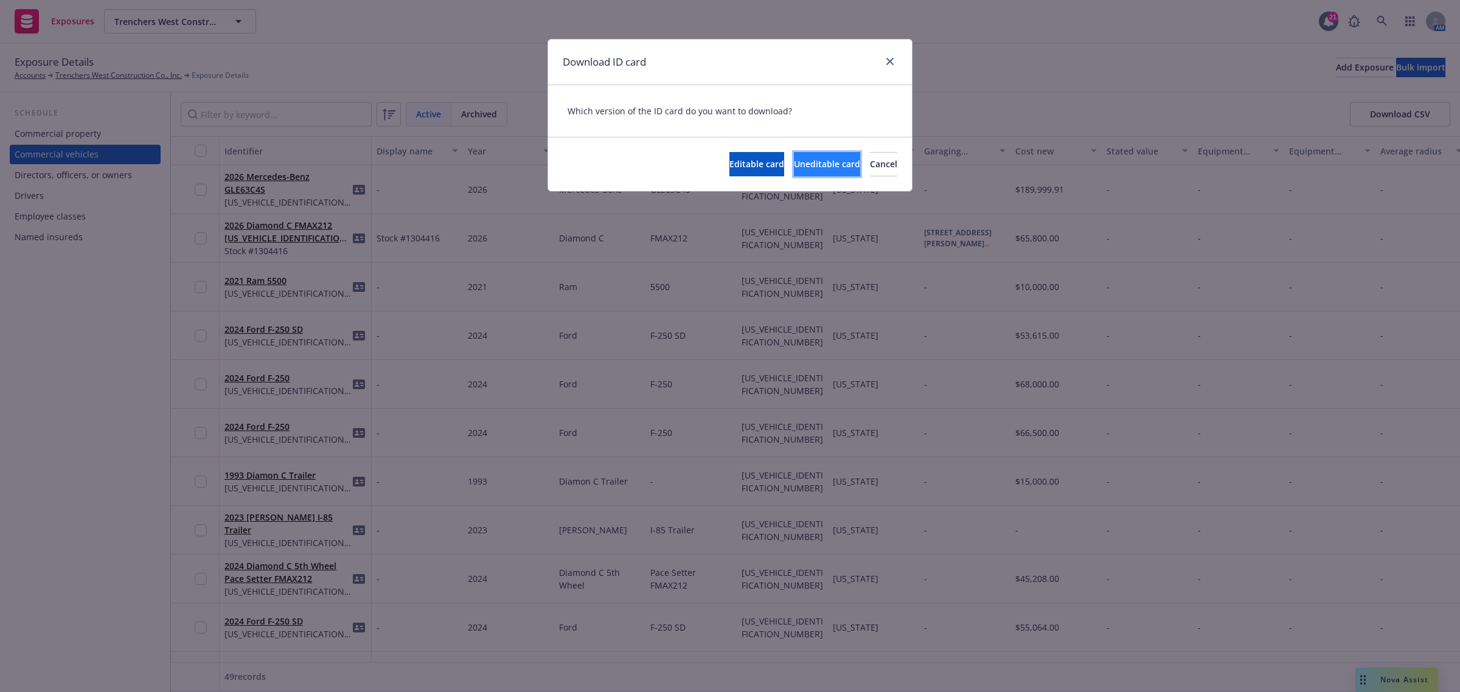
click at [794, 164] on span "Uneditable card" at bounding box center [827, 164] width 66 height 12
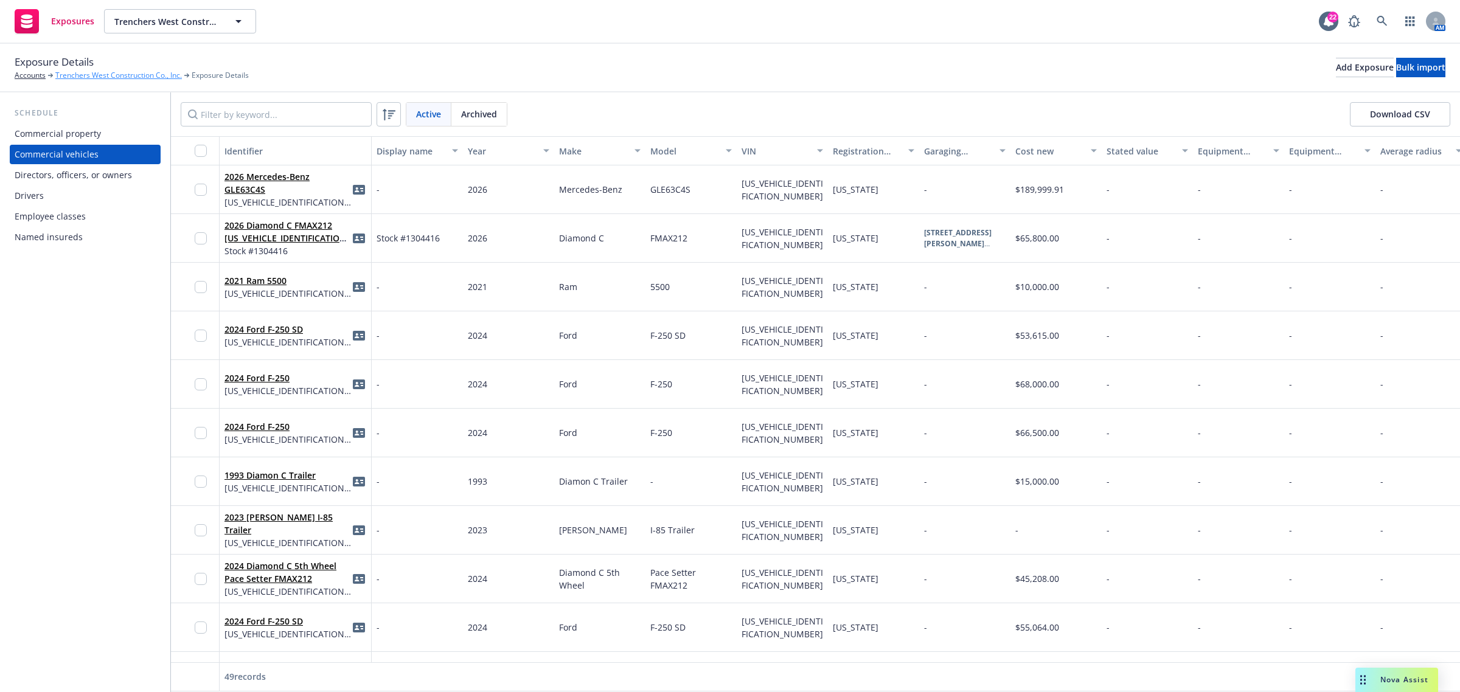
click at [67, 70] on link "Trenchers West Construction Co., Inc." at bounding box center [118, 75] width 127 height 11
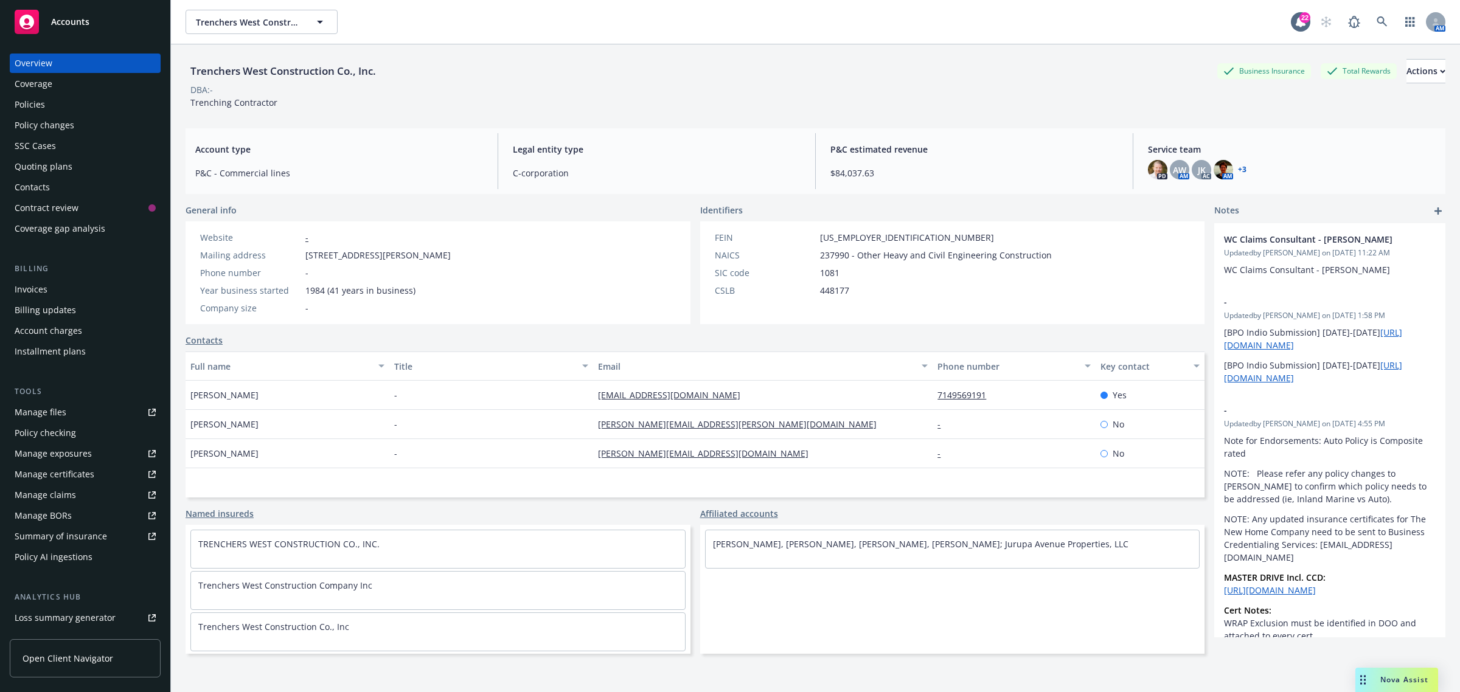
click at [23, 107] on div "Policies" at bounding box center [30, 104] width 30 height 19
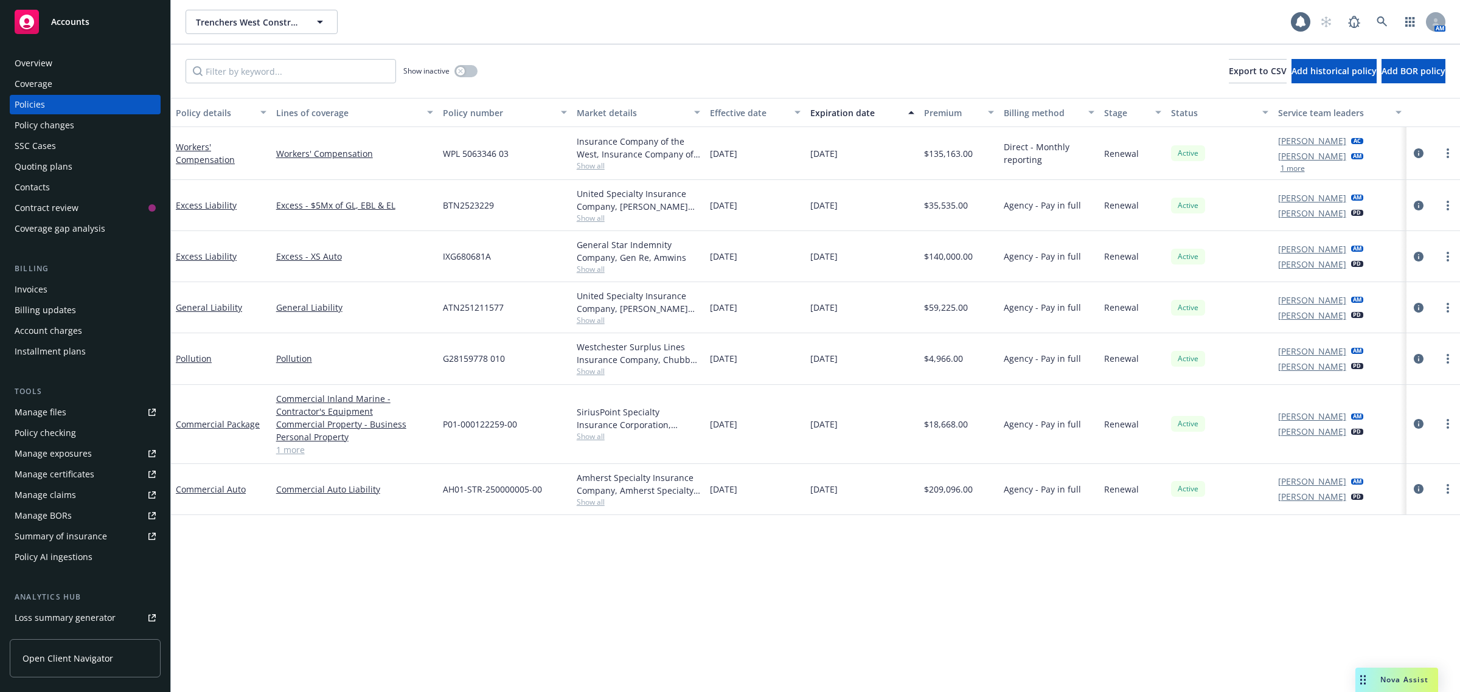
click at [38, 128] on div "Policy changes" at bounding box center [45, 125] width 60 height 19
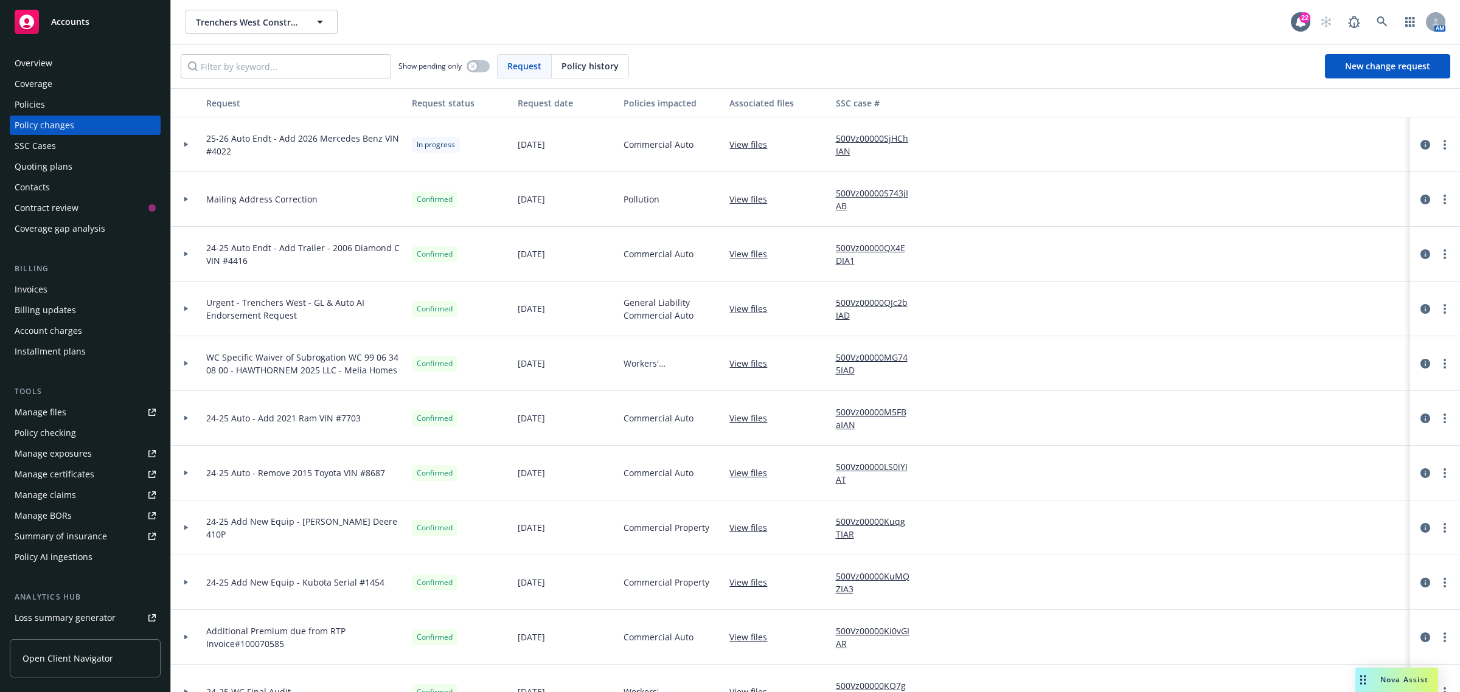
click at [189, 307] on div at bounding box center [186, 309] width 21 height 4
